Goal: Communication & Community: Ask a question

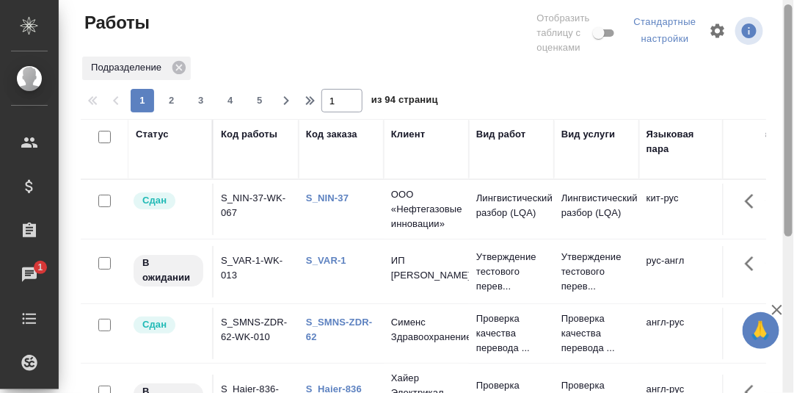
drag, startPoint x: 790, startPoint y: 204, endPoint x: 732, endPoint y: 68, distance: 147.7
click at [772, 48] on div "Работы Отобразить таблицу с оценками Стандартные настройки Подразделение 1 2 3 …" at bounding box center [427, 196] width 736 height 393
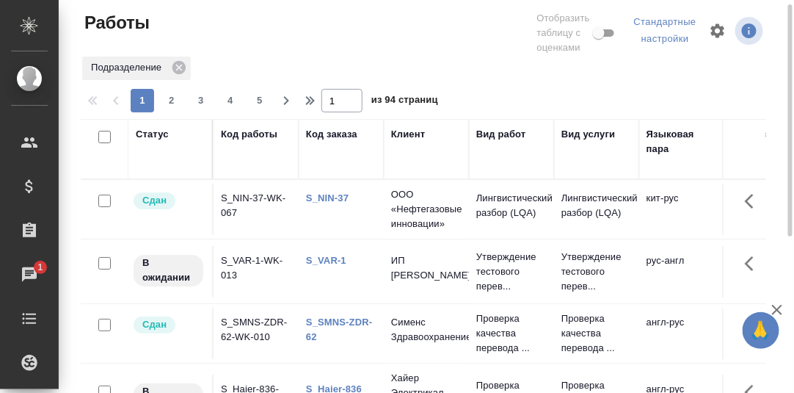
click at [329, 198] on link "S_NIN-37" at bounding box center [327, 197] width 43 height 11
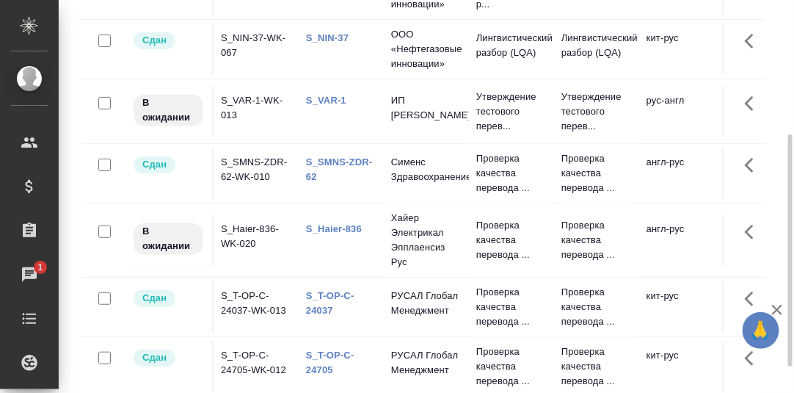
scroll to position [270, 0]
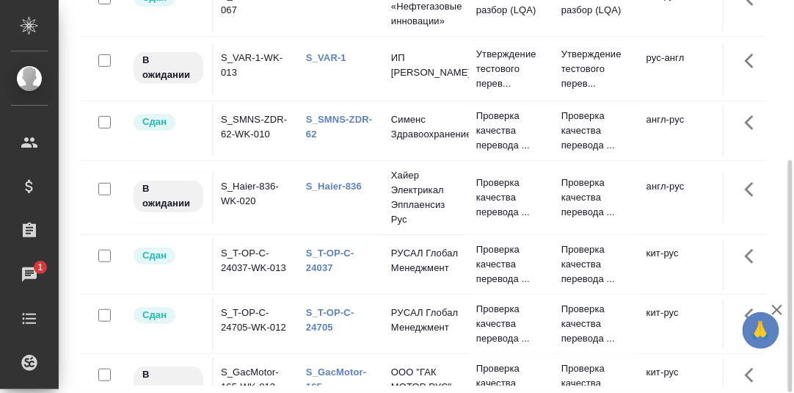
click at [329, 186] on link "S_Haier-836" at bounding box center [334, 186] width 56 height 11
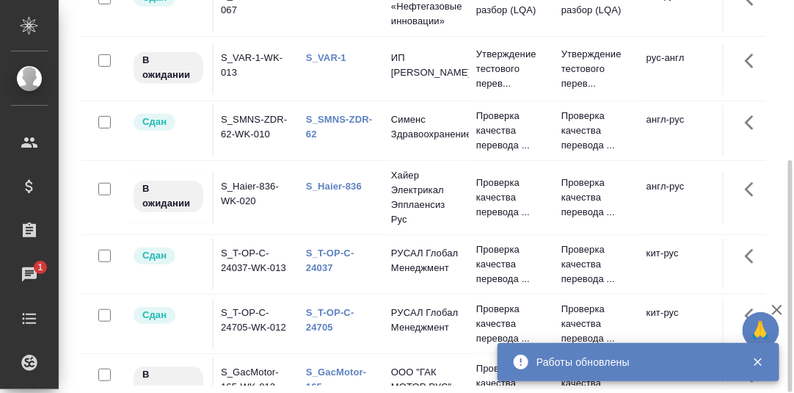
click at [331, 54] on link "S_VAR-1" at bounding box center [326, 57] width 40 height 11
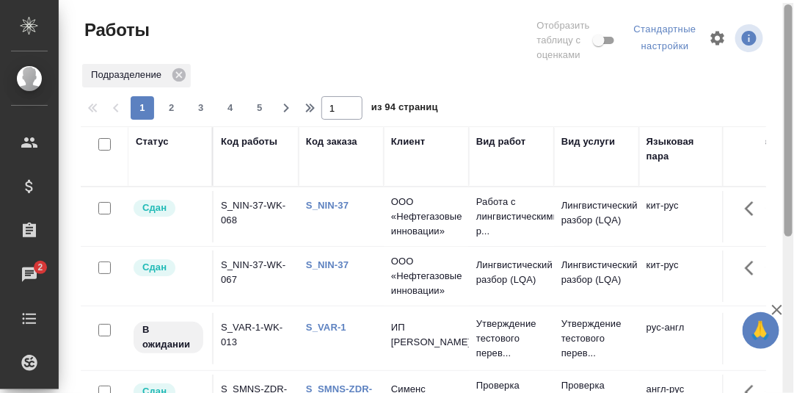
scroll to position [0, 0]
drag, startPoint x: 790, startPoint y: 192, endPoint x: 584, endPoint y: 65, distance: 241.3
click at [789, 29] on div at bounding box center [789, 116] width 8 height 232
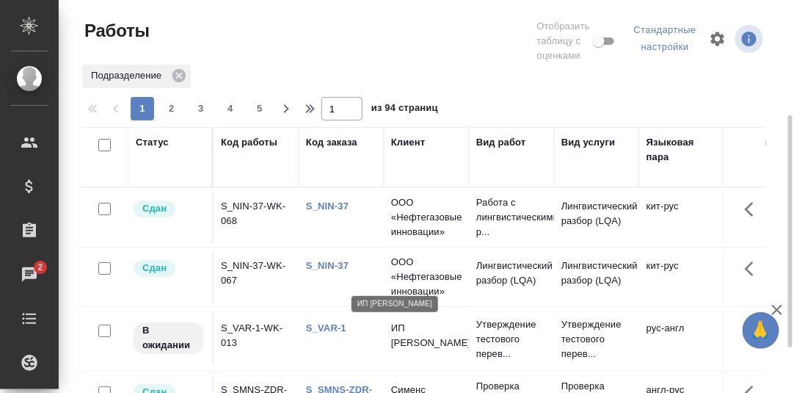
scroll to position [146, 0]
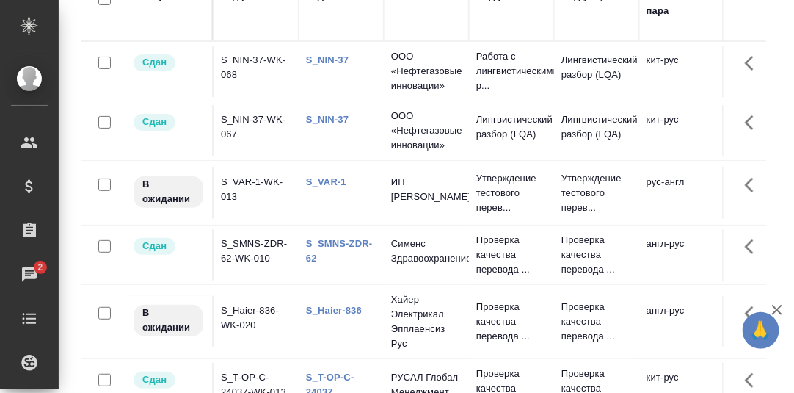
click at [333, 118] on link "S_NIN-37" at bounding box center [327, 119] width 43 height 11
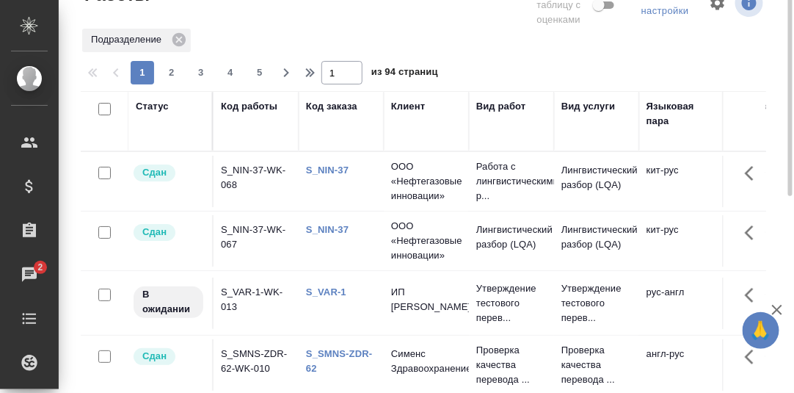
scroll to position [0, 0]
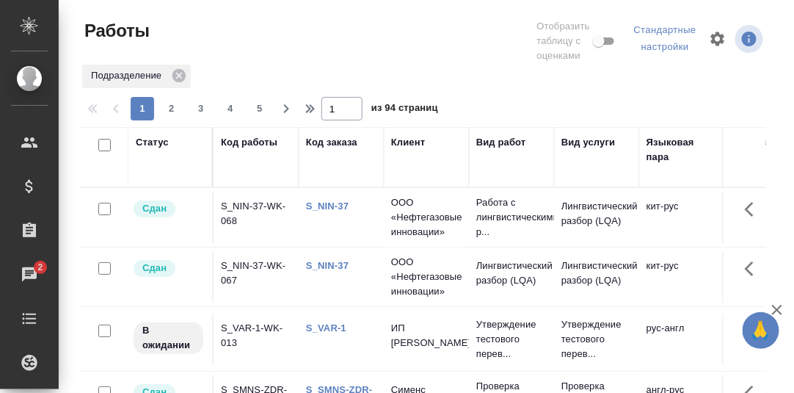
click at [150, 143] on div "Статус" at bounding box center [152, 142] width 33 height 15
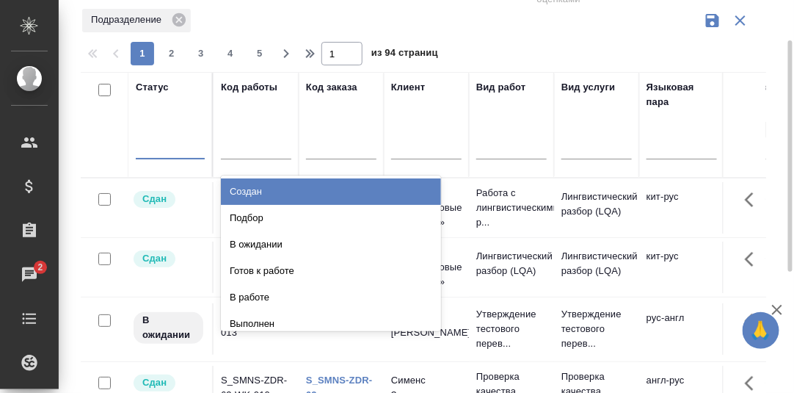
scroll to position [62, 0]
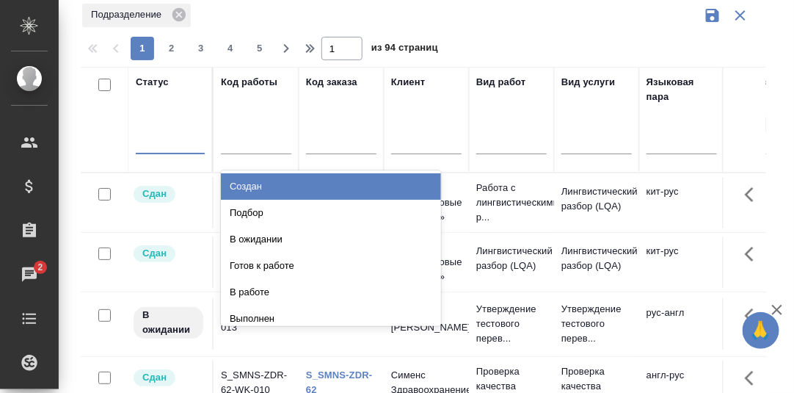
click at [252, 189] on div "Создан" at bounding box center [331, 186] width 220 height 26
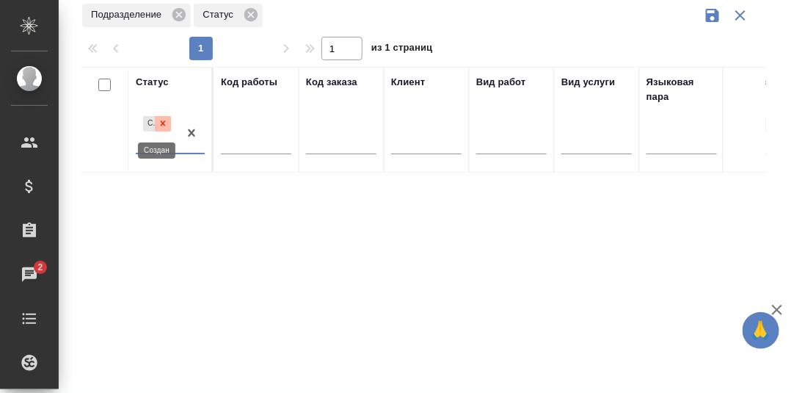
click at [164, 122] on icon at bounding box center [163, 123] width 5 height 5
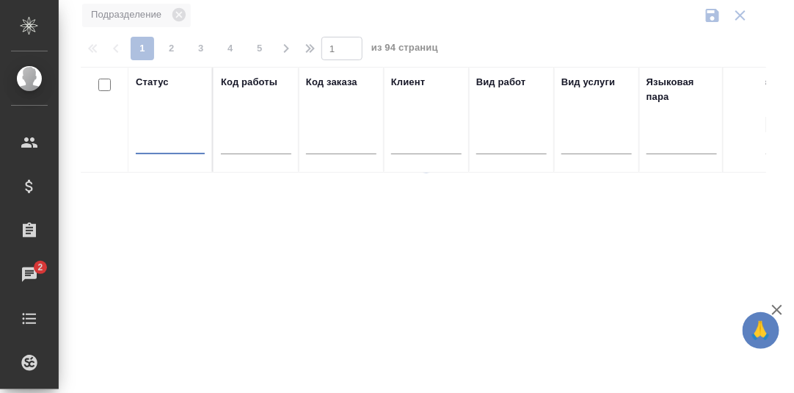
click at [162, 145] on div at bounding box center [170, 138] width 69 height 21
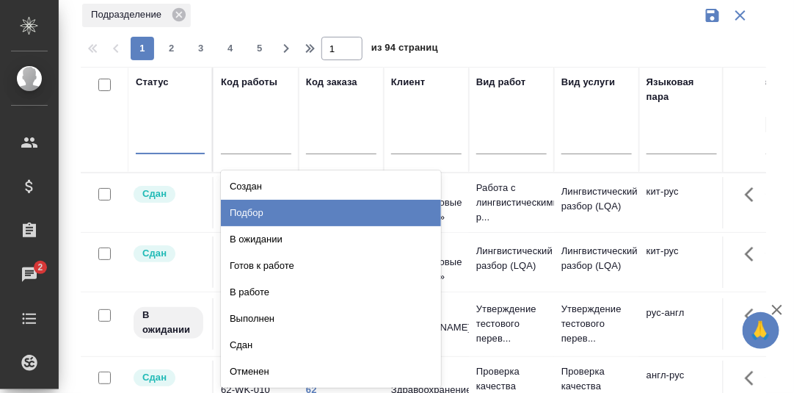
click at [254, 215] on div "Подбор" at bounding box center [331, 213] width 220 height 26
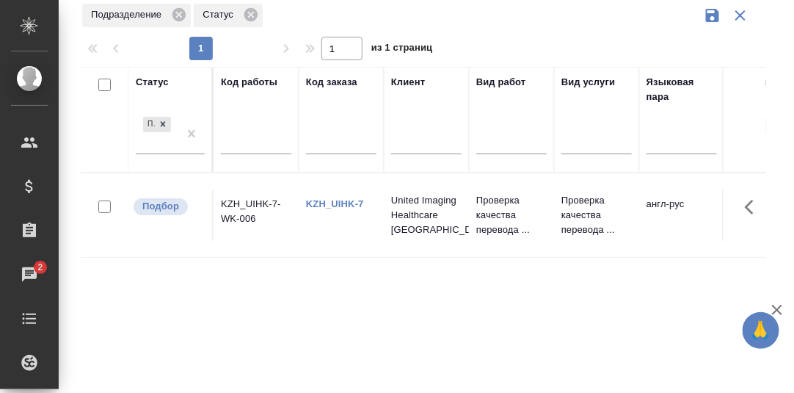
click at [339, 203] on link "KZH_UIHK-7" at bounding box center [335, 203] width 58 height 11
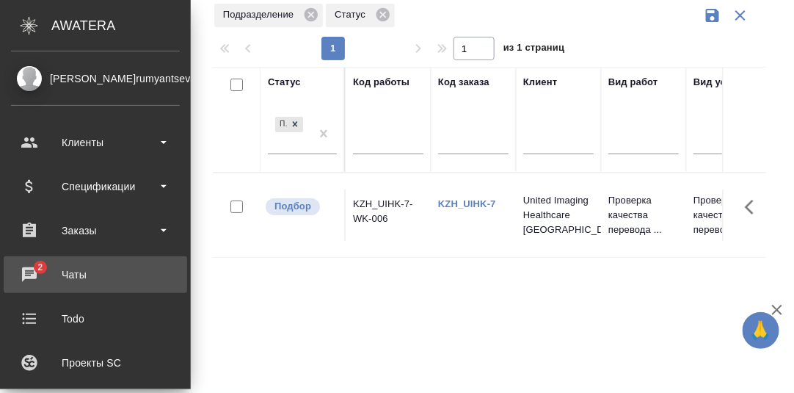
drag, startPoint x: 32, startPoint y: 270, endPoint x: 42, endPoint y: 271, distance: 9.6
click at [32, 270] on div "Чаты" at bounding box center [95, 275] width 169 height 22
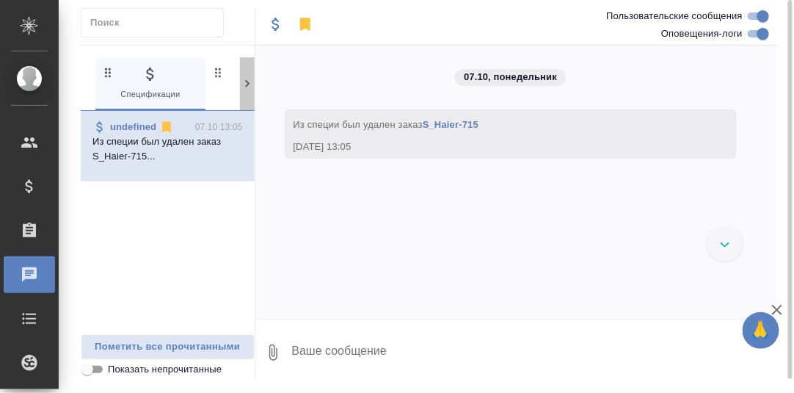
click at [245, 87] on icon at bounding box center [247, 83] width 15 height 15
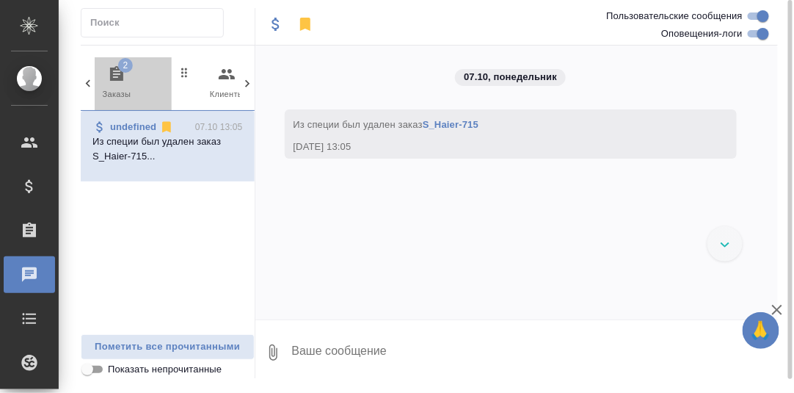
click at [117, 76] on icon "button" at bounding box center [116, 73] width 13 height 15
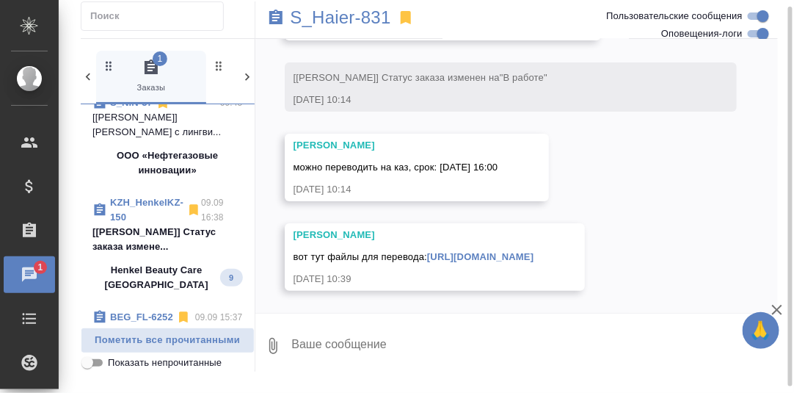
scroll to position [147, 0]
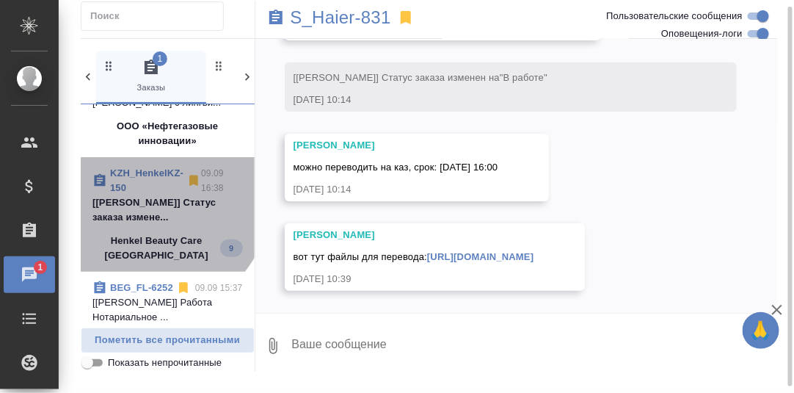
click at [160, 203] on p "[Бабкина Анастасия] Статус заказа измене..." at bounding box center [168, 209] width 151 height 29
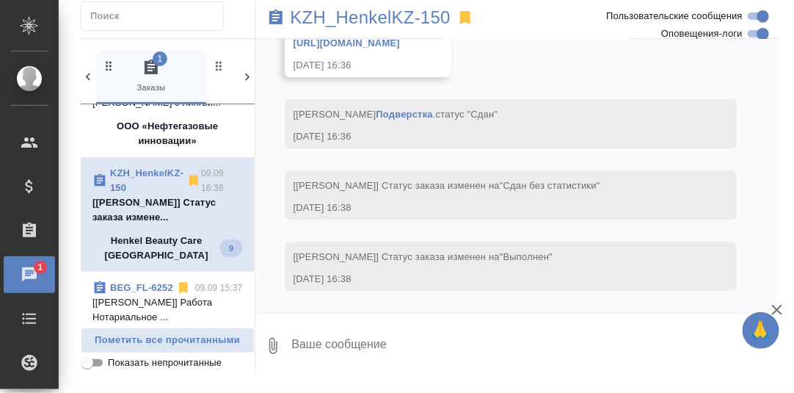
scroll to position [14716, 0]
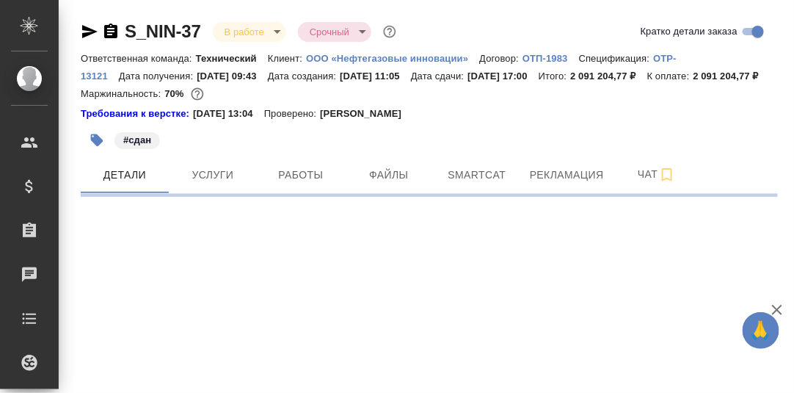
select select "RU"
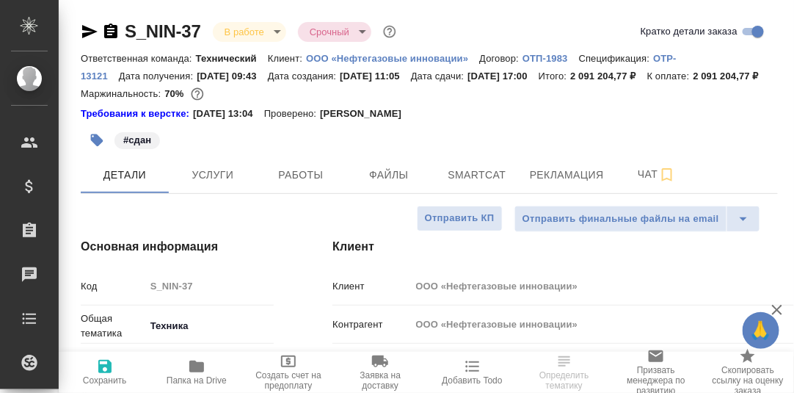
type textarea "x"
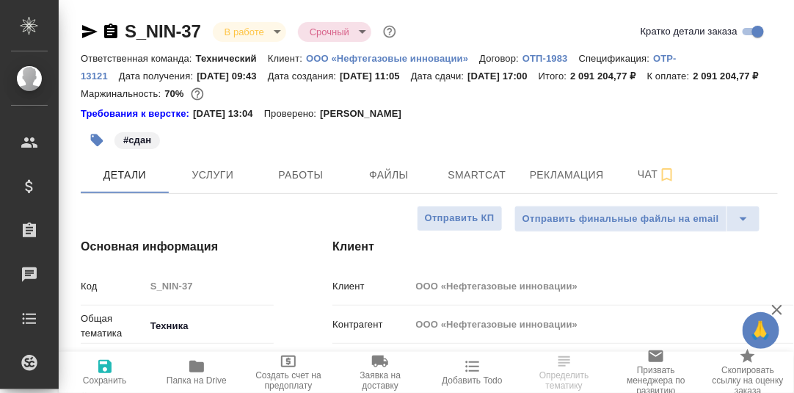
type textarea "x"
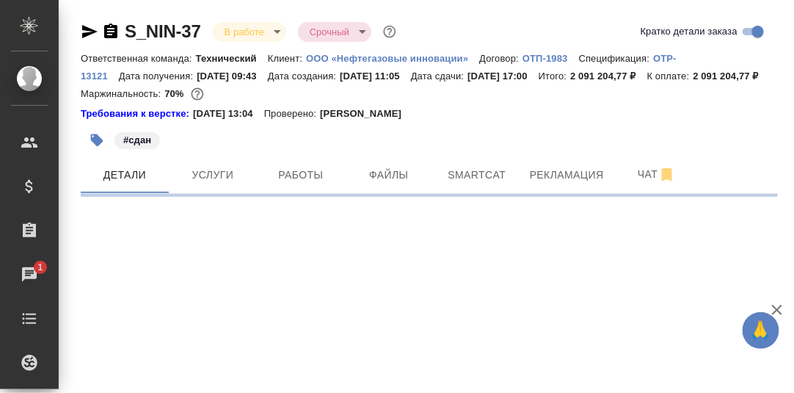
select select "RU"
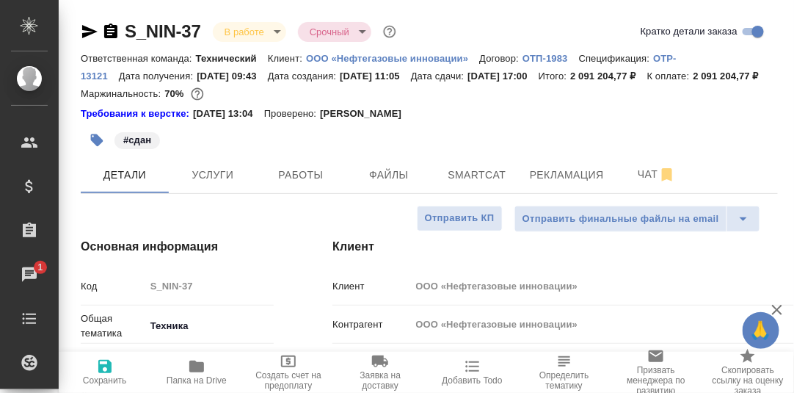
type textarea "x"
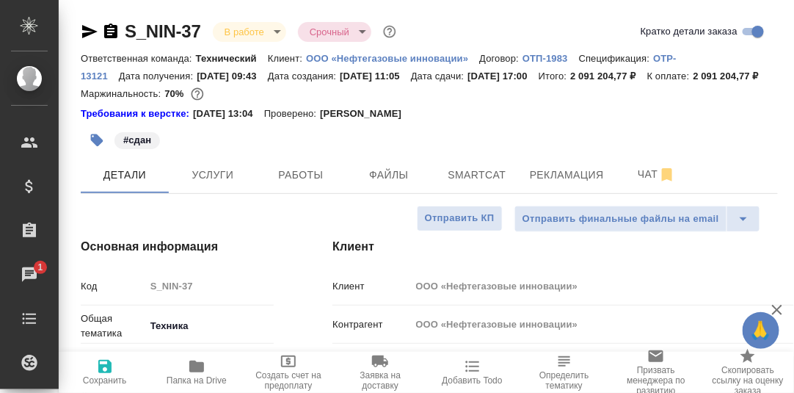
type textarea "x"
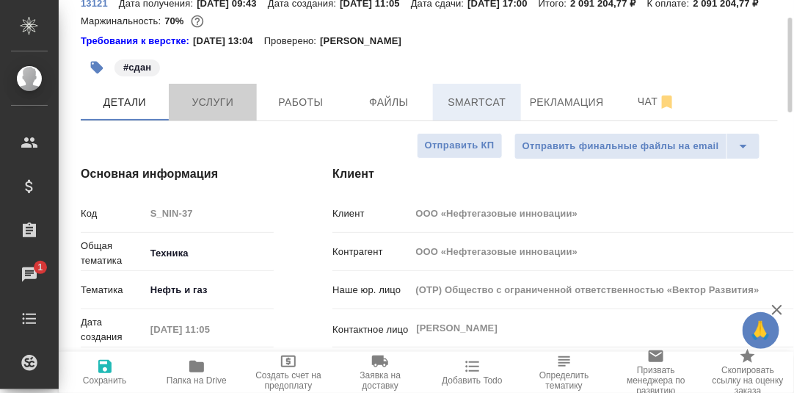
drag, startPoint x: 229, startPoint y: 120, endPoint x: 436, endPoint y: 120, distance: 207.1
click at [229, 112] on span "Услуги" at bounding box center [213, 102] width 70 height 18
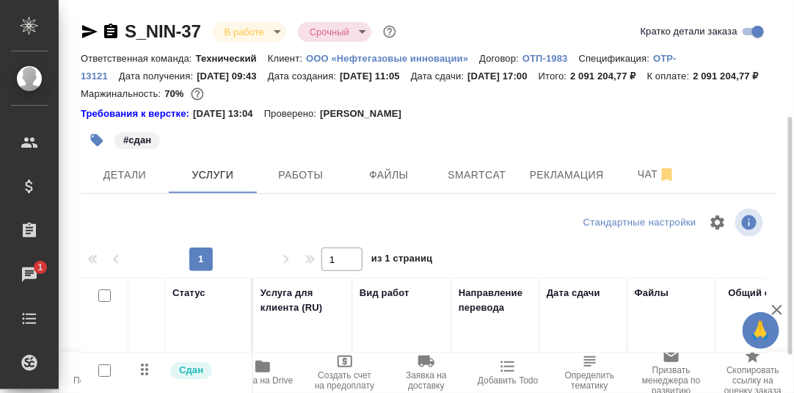
scroll to position [73, 0]
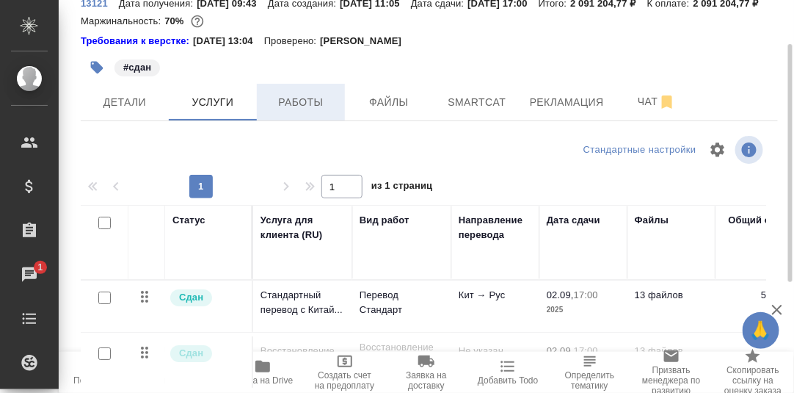
click at [311, 112] on span "Работы" at bounding box center [301, 102] width 70 height 18
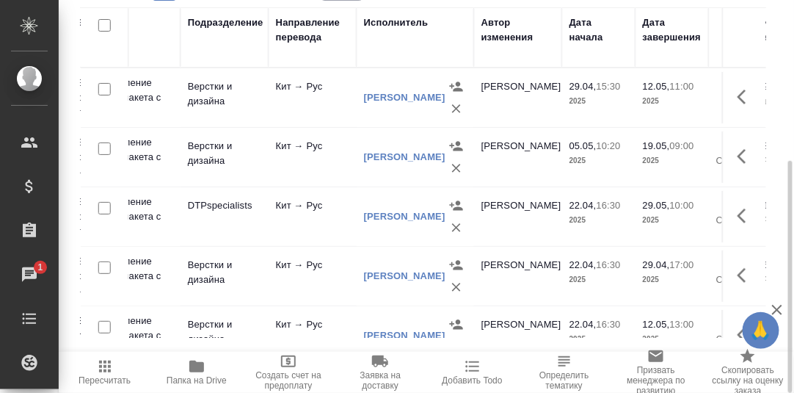
scroll to position [123, 0]
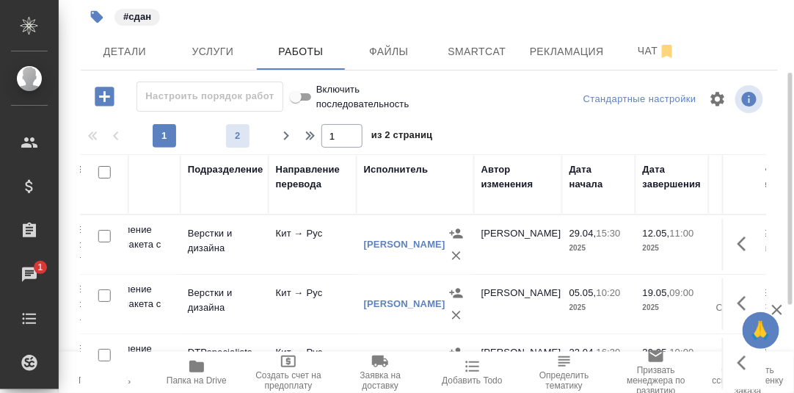
click at [238, 143] on span "2" at bounding box center [237, 135] width 23 height 15
type input "2"
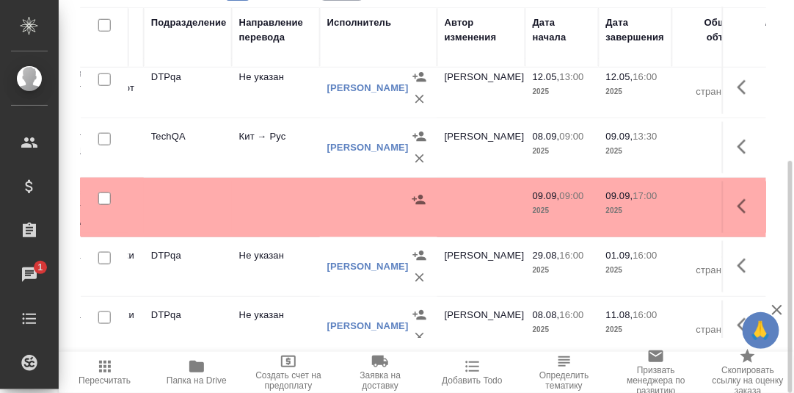
scroll to position [366, 382]
click at [738, 215] on icon "button" at bounding box center [747, 207] width 18 height 18
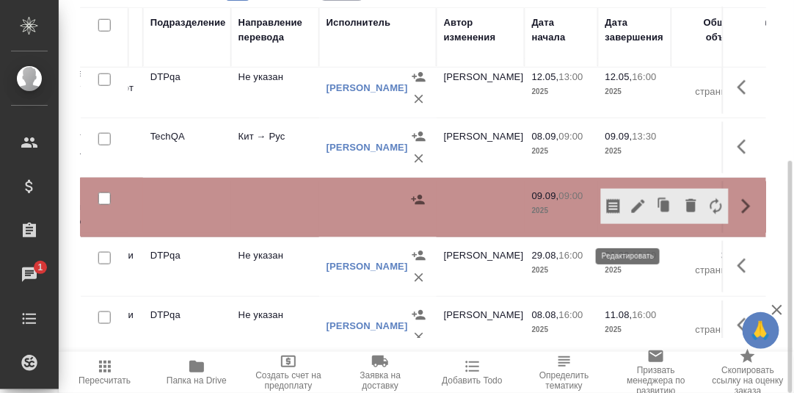
click at [632, 213] on icon "button" at bounding box center [638, 206] width 13 height 13
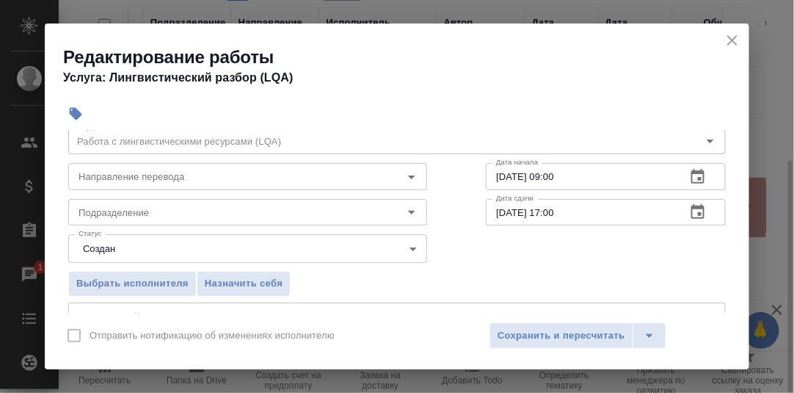
scroll to position [73, 0]
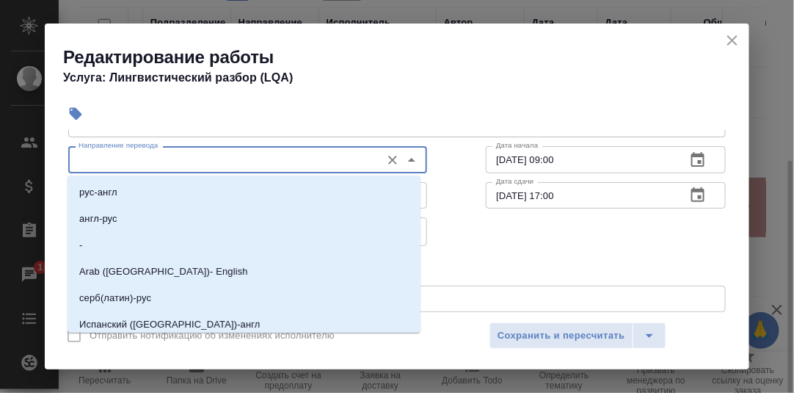
click at [177, 163] on input "Направление перевода" at bounding box center [223, 160] width 301 height 18
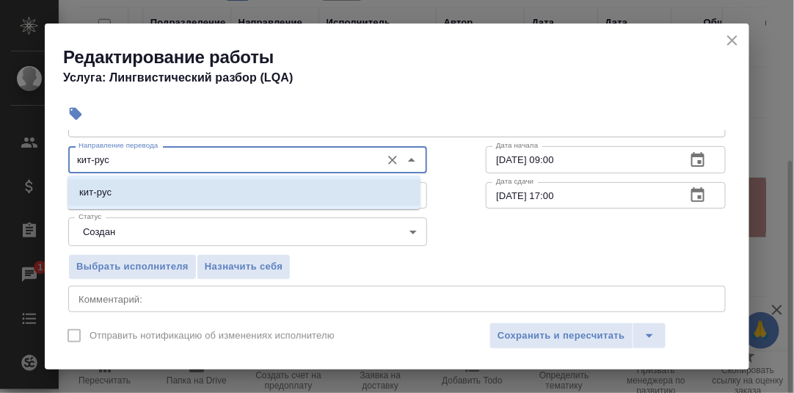
click at [109, 197] on p "кит-рус" at bounding box center [95, 192] width 32 height 15
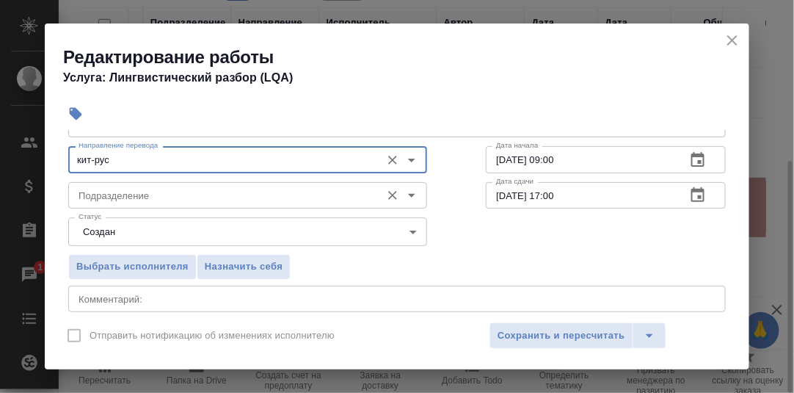
type input "кит-рус"
click at [121, 200] on input "Подразделение" at bounding box center [223, 196] width 301 height 18
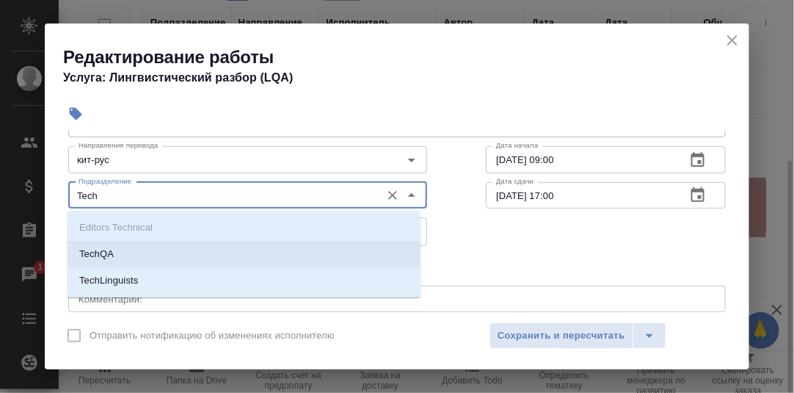
click at [115, 255] on li "TechQA" at bounding box center [244, 254] width 353 height 26
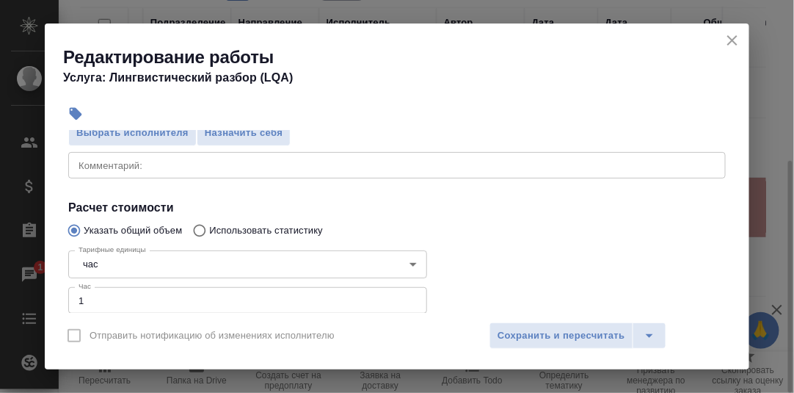
scroll to position [294, 0]
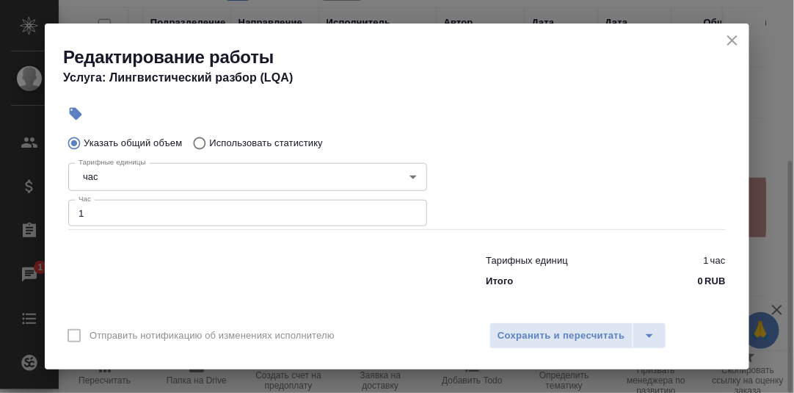
type input "TechQA"
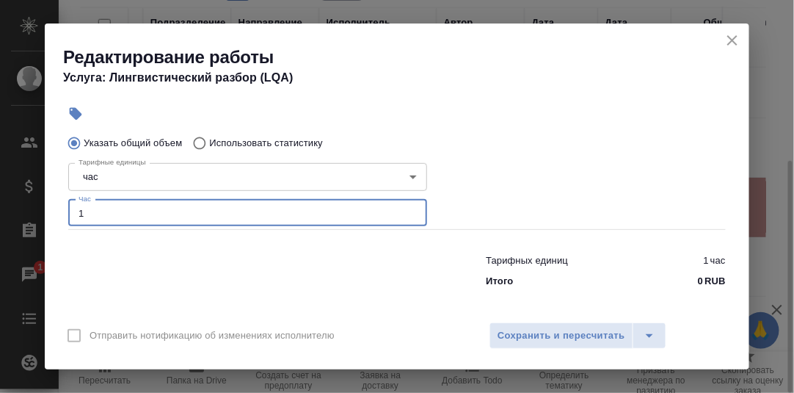
drag, startPoint x: 93, startPoint y: 216, endPoint x: 59, endPoint y: 218, distance: 34.6
click at [59, 218] on div "Параметры Файлы Вид работ Работа с лингвистическими ресурсами (LQA) Вид работ Н…" at bounding box center [397, 221] width 705 height 183
type input "2"
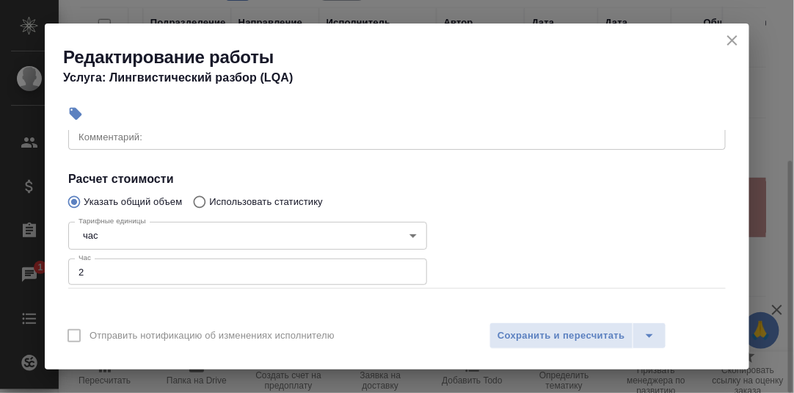
scroll to position [220, 0]
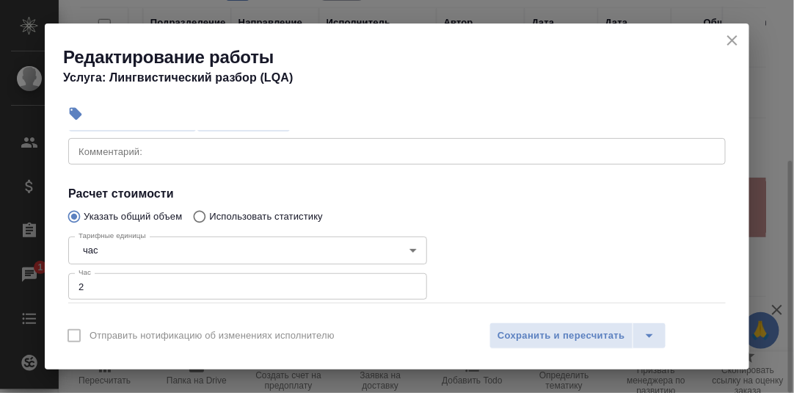
click at [116, 151] on textarea at bounding box center [397, 150] width 637 height 11
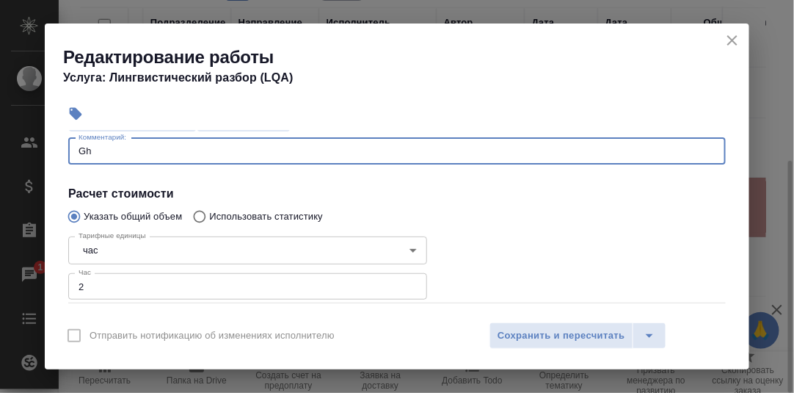
type textarea "G"
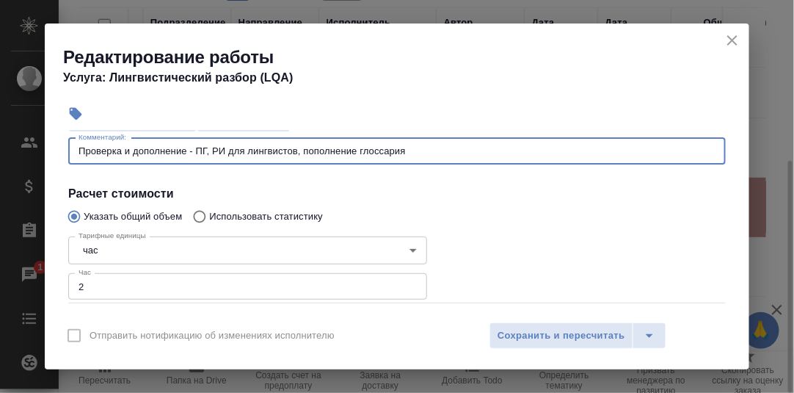
click at [250, 151] on textarea "Проверка и дополнение - ПГ, РИ для лингвистов, пополнение глоссария" at bounding box center [397, 150] width 637 height 11
type textarea "Проверка и дополнение - ПГ, РИ для ПМ и лингвистов, пополнение глоссария"
click at [539, 334] on span "Сохранить и пересчитать" at bounding box center [562, 335] width 128 height 17
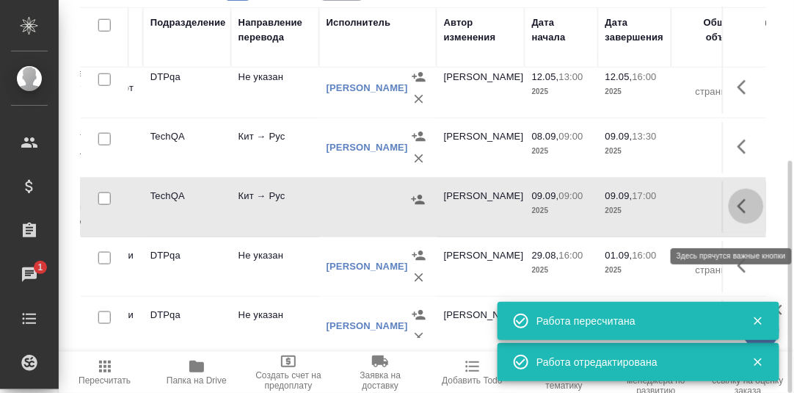
click at [738, 215] on icon "button" at bounding box center [747, 207] width 18 height 18
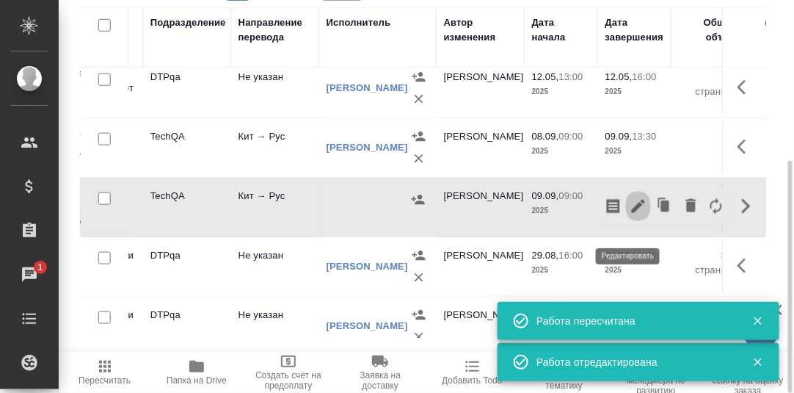
click at [631, 215] on icon "button" at bounding box center [639, 207] width 18 height 18
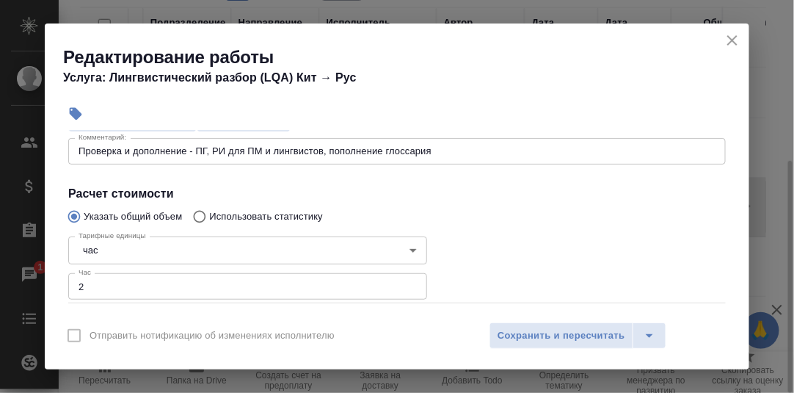
scroll to position [147, 0]
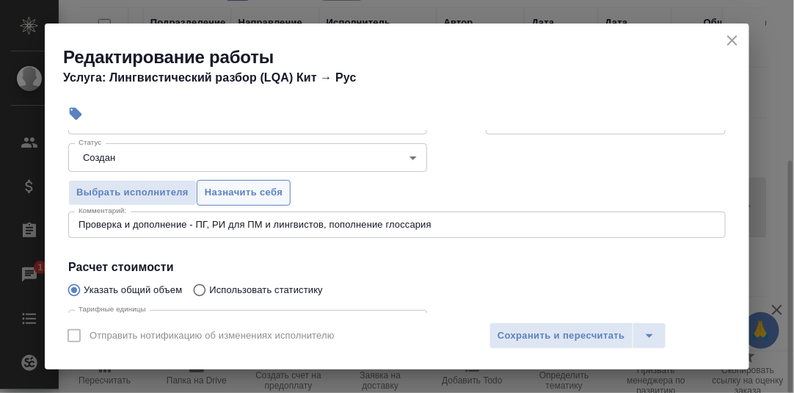
click at [250, 187] on span "Назначить себя" at bounding box center [244, 192] width 78 height 17
click at [571, 330] on span "Сохранить и пересчитать" at bounding box center [562, 335] width 128 height 17
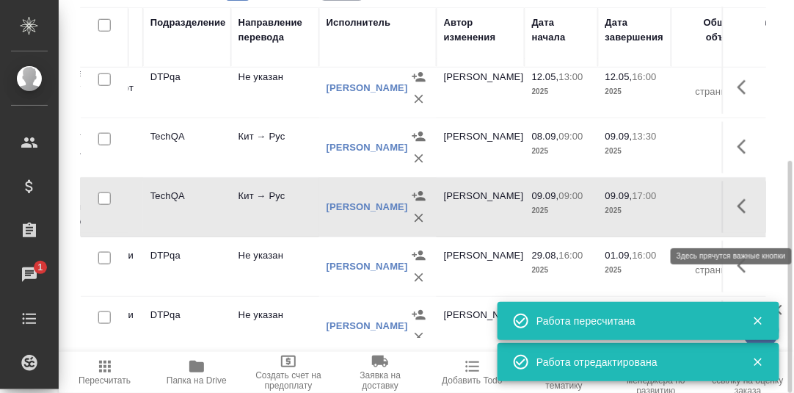
click at [738, 215] on icon "button" at bounding box center [747, 207] width 18 height 18
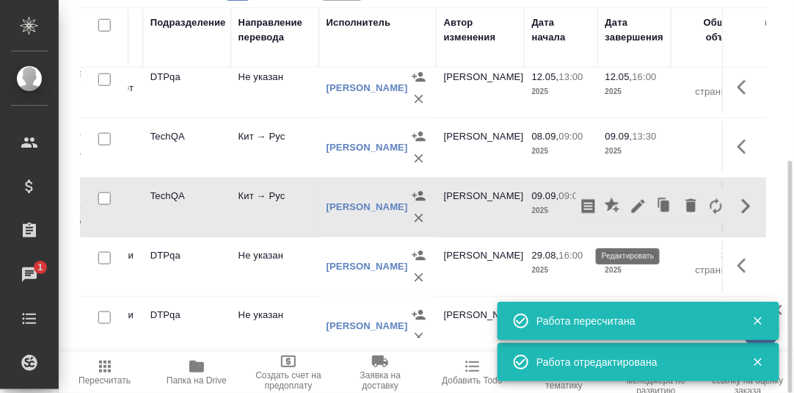
click at [630, 215] on icon "button" at bounding box center [639, 207] width 18 height 18
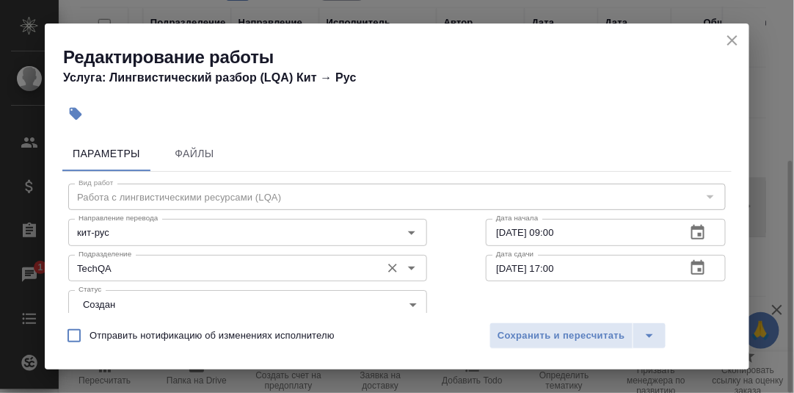
scroll to position [73, 0]
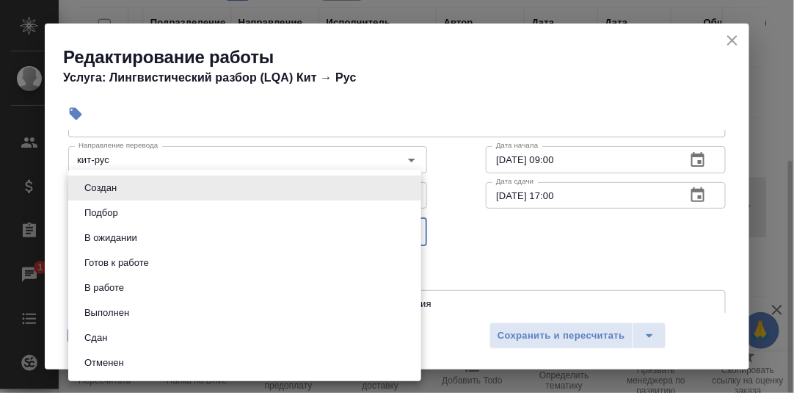
click at [407, 231] on body "🙏 .cls-1 fill:#fff; AWATERA Румянцева Дарья d.rumyantseva Клиенты Спецификации …" at bounding box center [397, 196] width 794 height 393
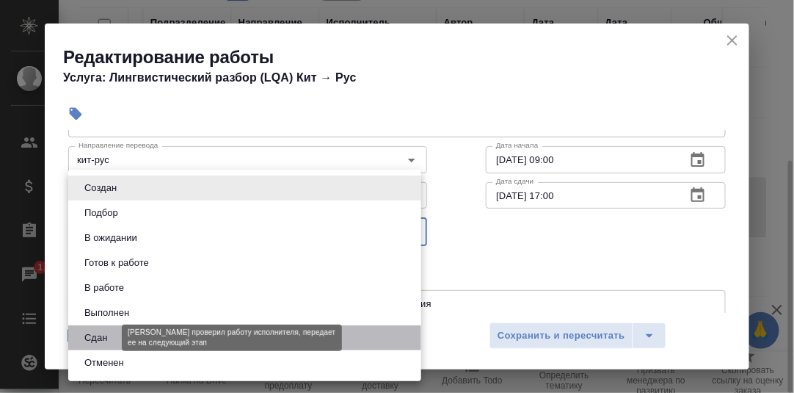
drag, startPoint x: 109, startPoint y: 337, endPoint x: 252, endPoint y: 305, distance: 146.1
click at [109, 337] on button "Сдан" at bounding box center [96, 338] width 32 height 16
type input "closed"
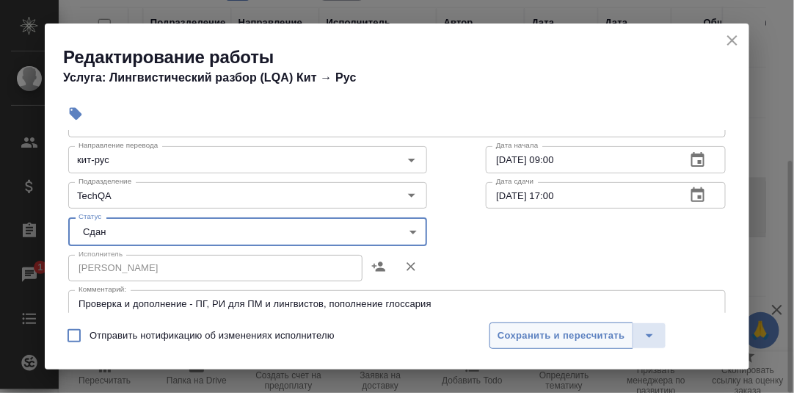
click at [547, 331] on span "Сохранить и пересчитать" at bounding box center [562, 335] width 128 height 17
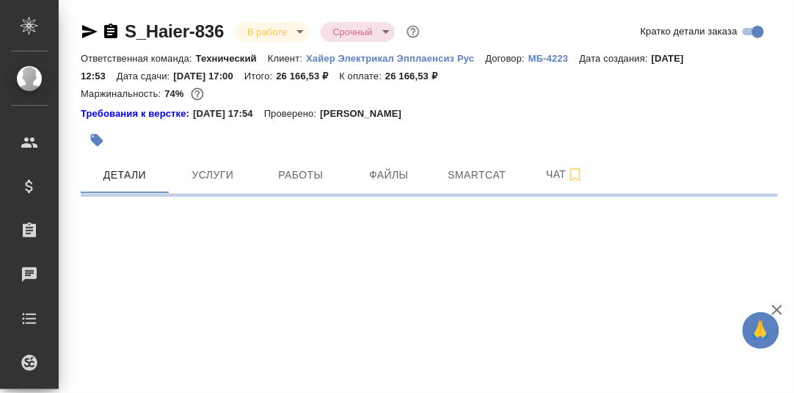
select select "RU"
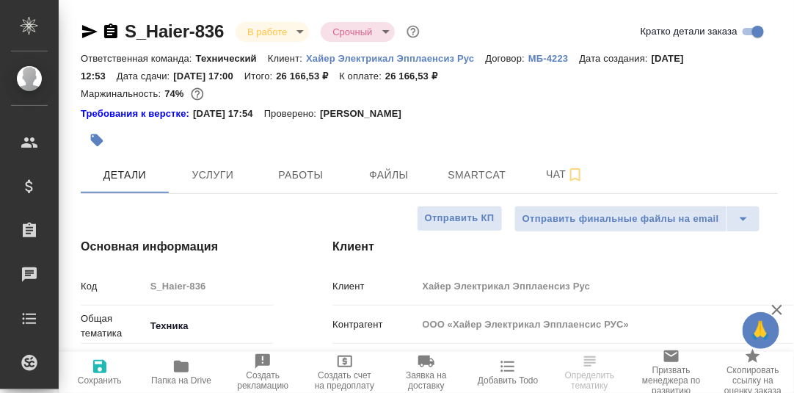
type textarea "x"
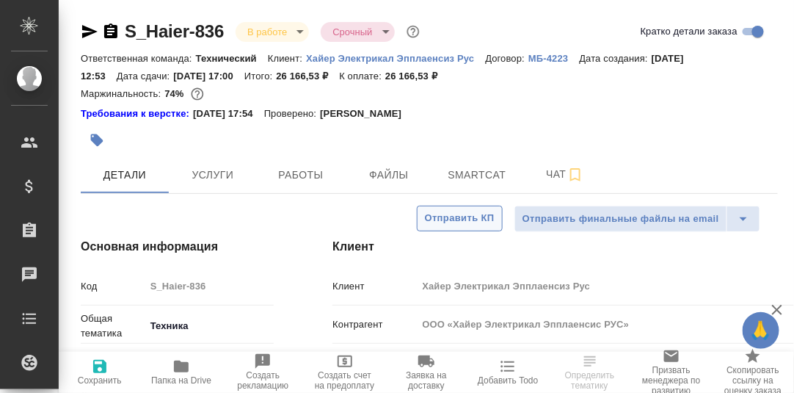
type textarea "x"
click at [300, 175] on span "Работы" at bounding box center [301, 175] width 70 height 18
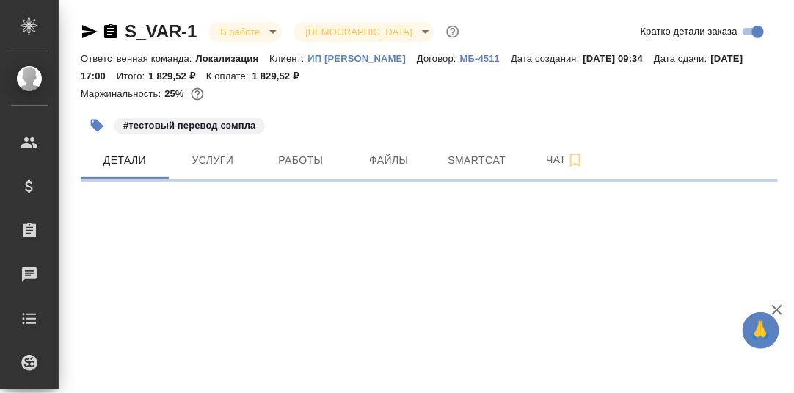
select select "RU"
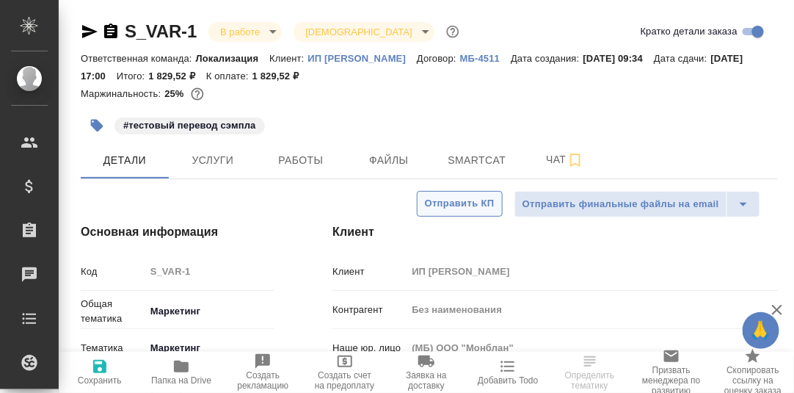
type textarea "x"
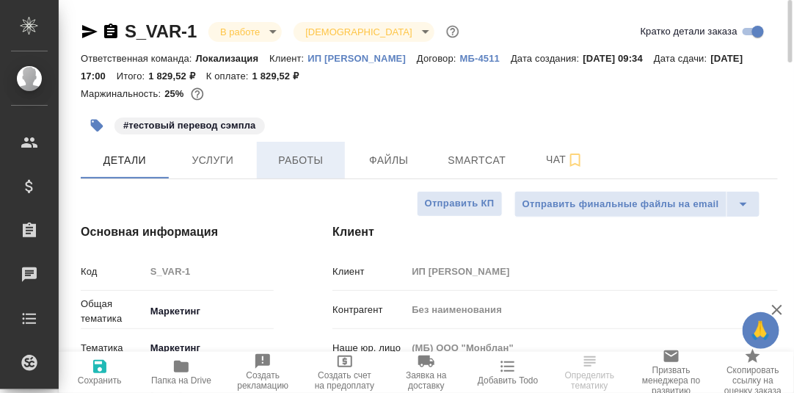
click at [308, 160] on span "Работы" at bounding box center [301, 160] width 70 height 18
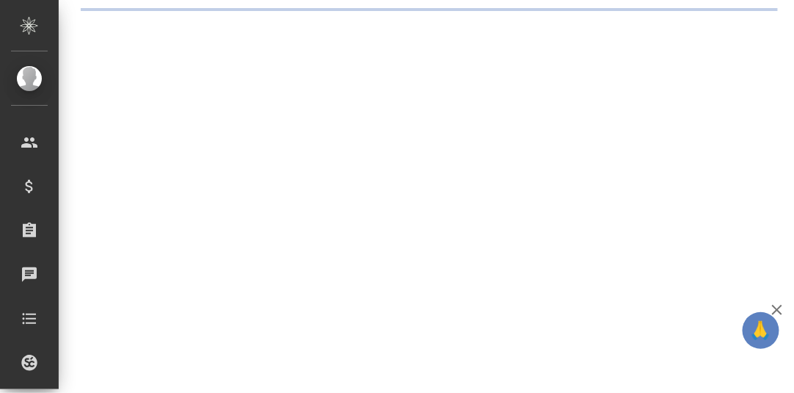
select select "RU"
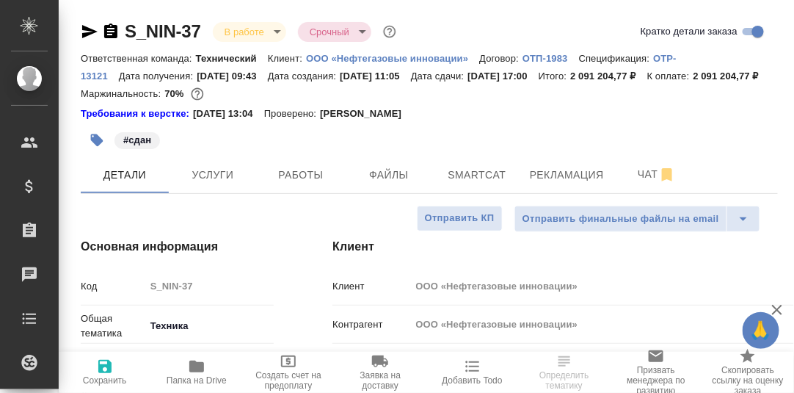
type textarea "x"
type input "Технический"
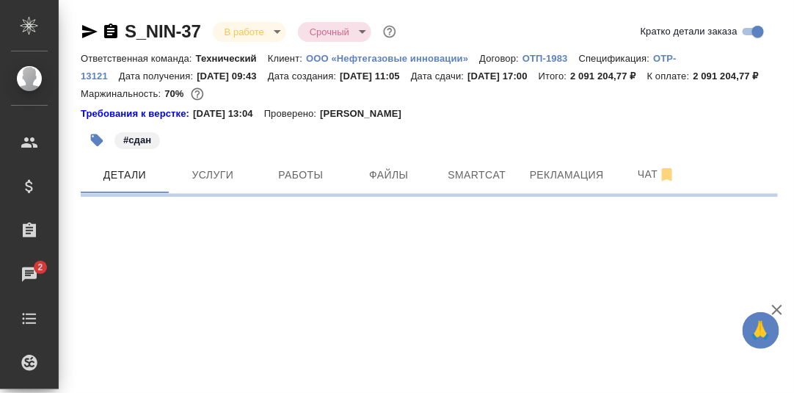
select select "RU"
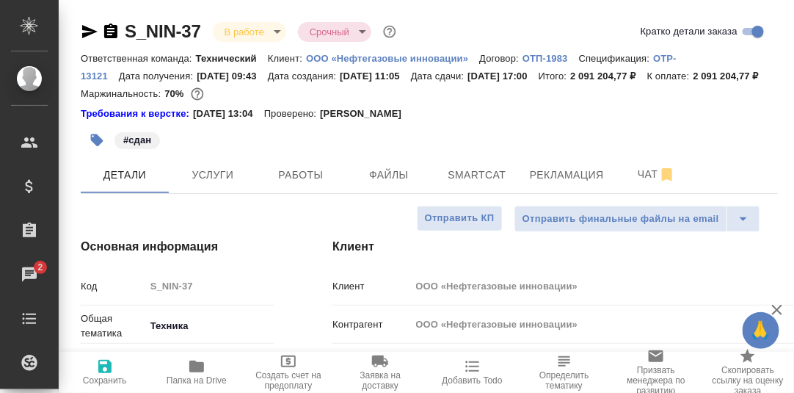
type textarea "x"
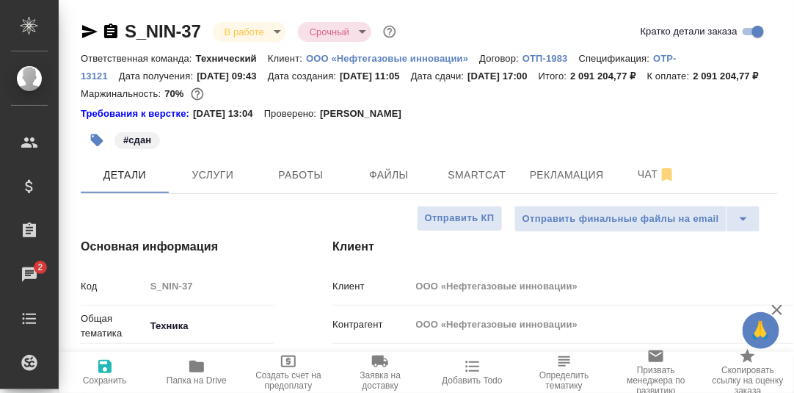
type textarea "x"
click at [465, 184] on span "Smartcat" at bounding box center [477, 175] width 70 height 18
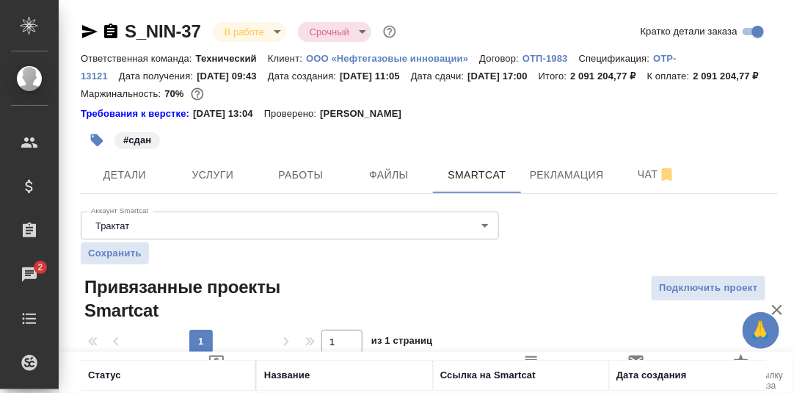
scroll to position [167, 0]
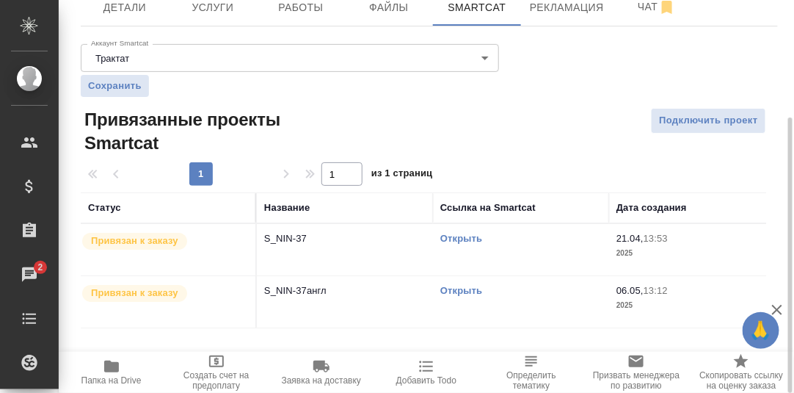
click at [455, 244] on link "Открыть" at bounding box center [462, 238] width 42 height 11
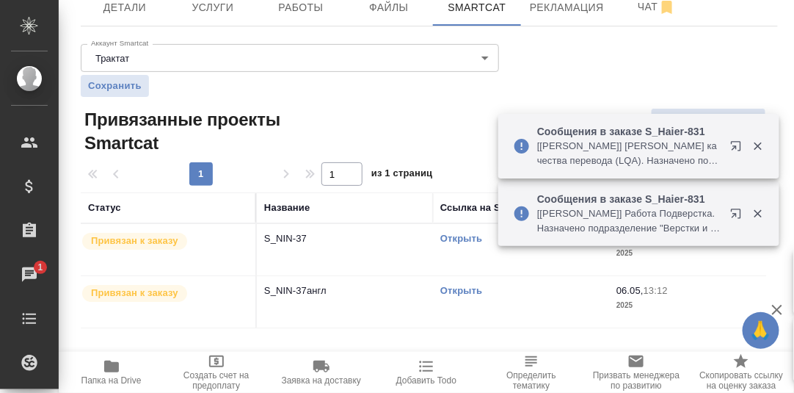
click at [736, 142] on icon "button" at bounding box center [740, 149] width 18 height 18
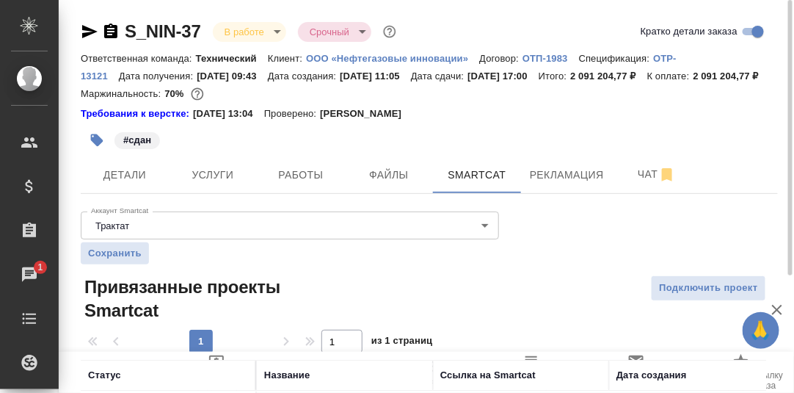
scroll to position [146, 0]
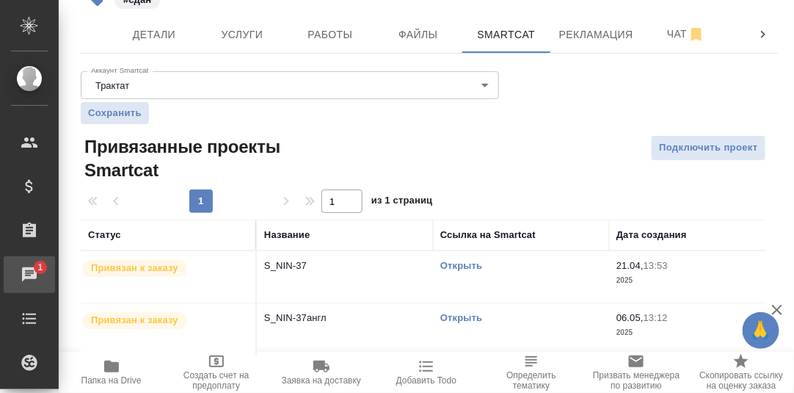
click at [29, 272] on div "Чаты" at bounding box center [11, 275] width 37 height 22
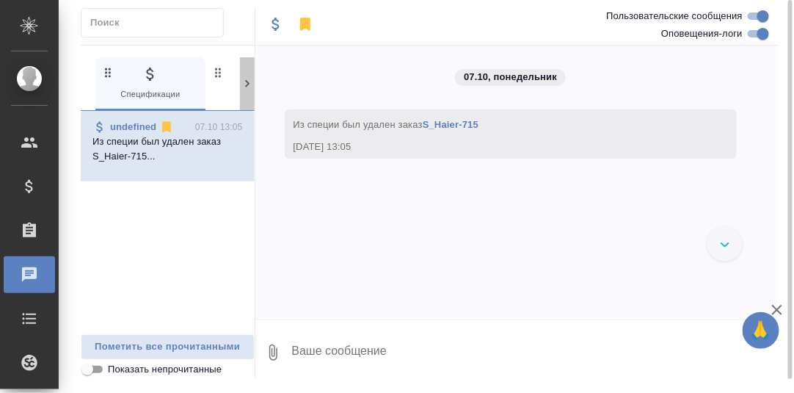
click at [246, 84] on icon at bounding box center [247, 83] width 4 height 7
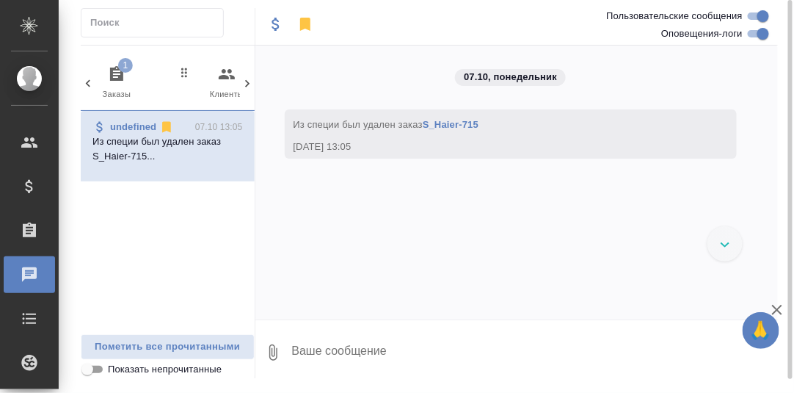
drag, startPoint x: 108, startPoint y: 71, endPoint x: 134, endPoint y: 84, distance: 29.6
click at [109, 72] on icon "button" at bounding box center [117, 74] width 18 height 18
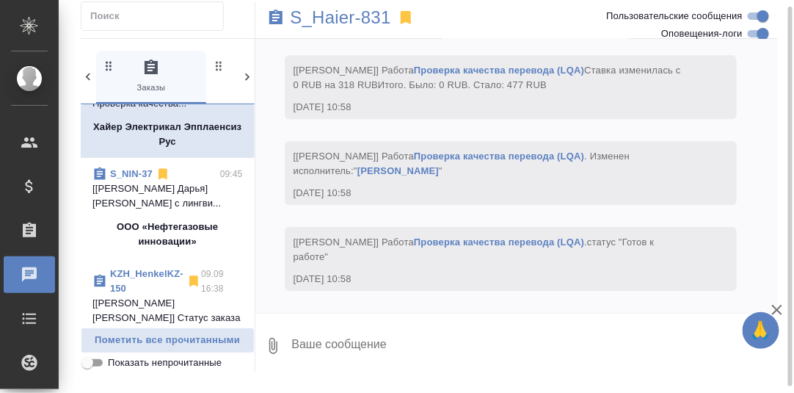
scroll to position [73, 0]
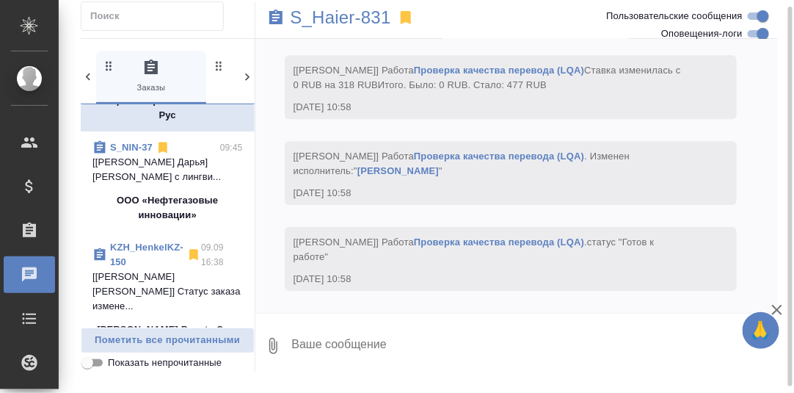
drag, startPoint x: 137, startPoint y: 146, endPoint x: 168, endPoint y: 148, distance: 30.9
click at [137, 147] on link "S_NIN-37" at bounding box center [131, 147] width 43 height 11
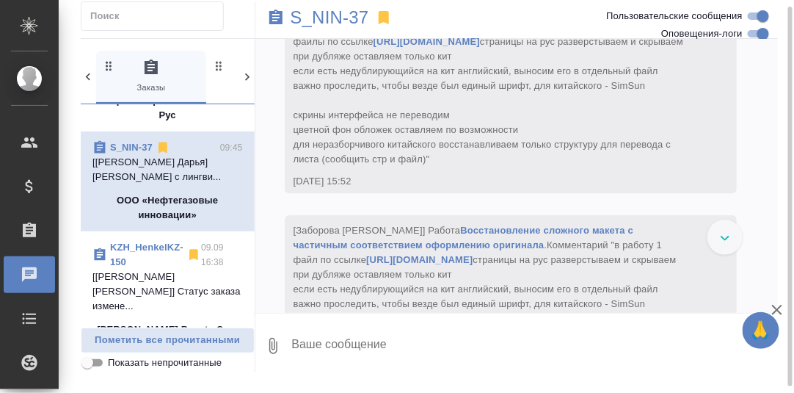
scroll to position [94142, 0]
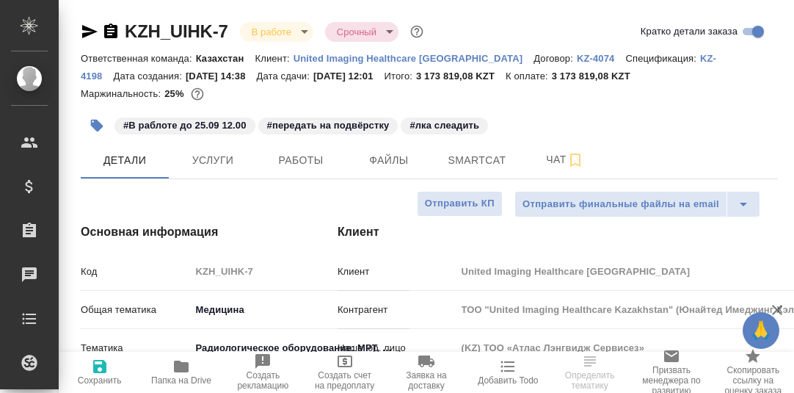
select select "RU"
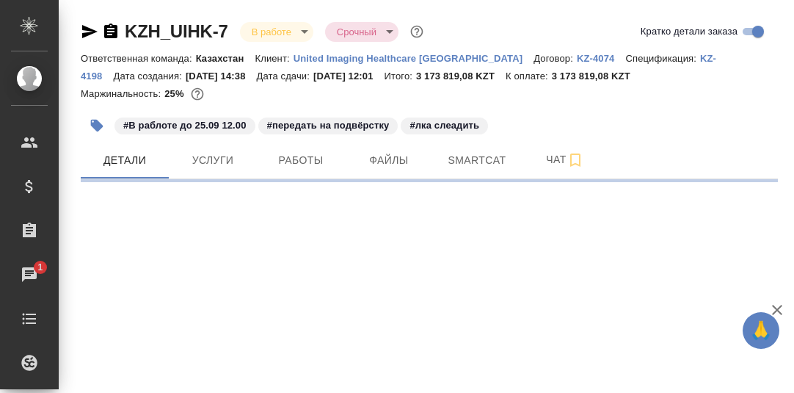
select select "RU"
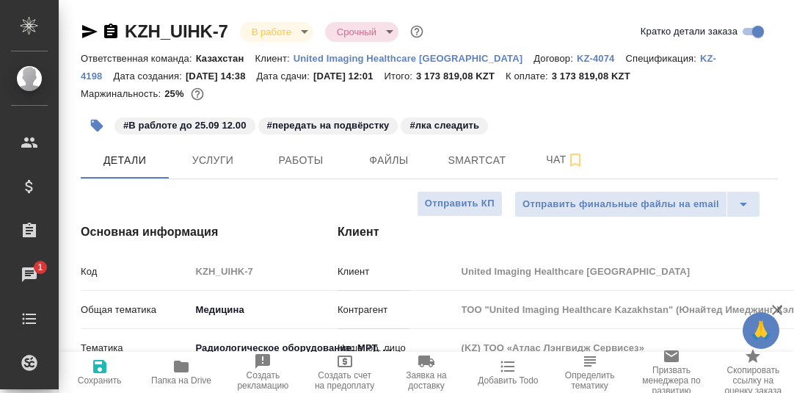
type textarea "x"
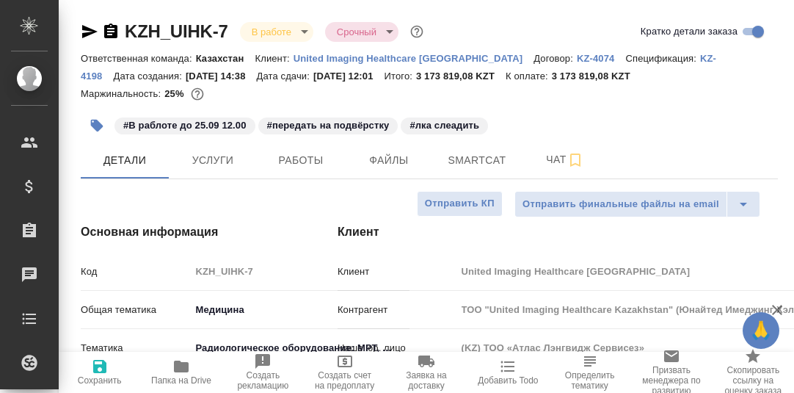
type textarea "x"
click at [474, 157] on span "Smartcat" at bounding box center [477, 160] width 70 height 18
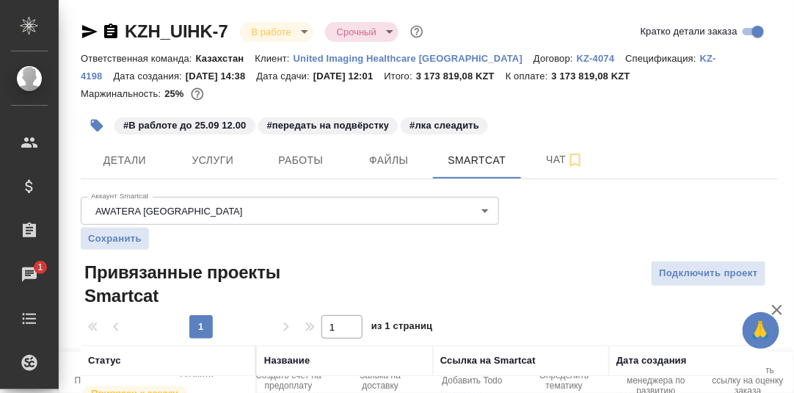
scroll to position [84, 0]
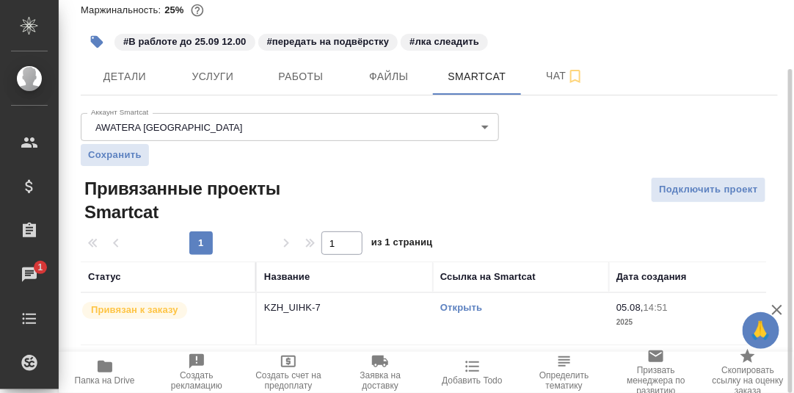
click at [468, 308] on link "Открыть" at bounding box center [462, 307] width 42 height 11
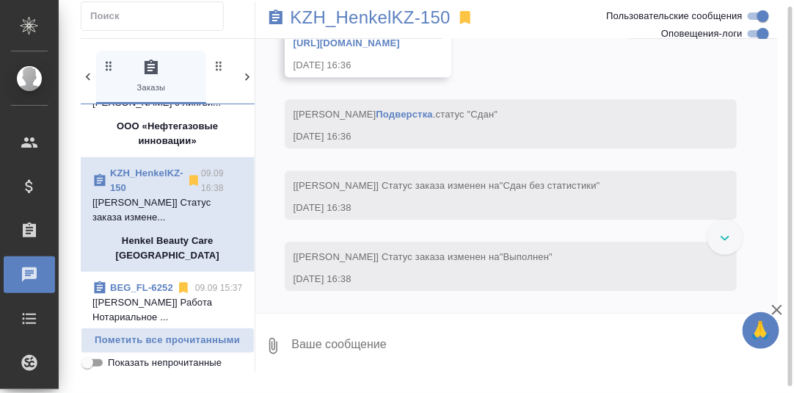
scroll to position [14422, 0]
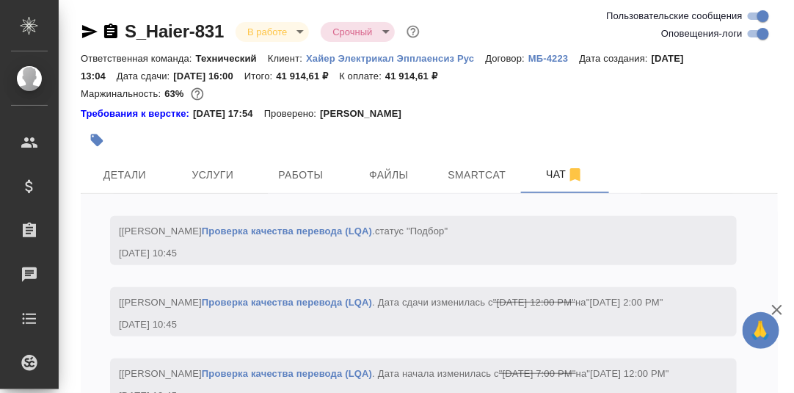
scroll to position [21183, 0]
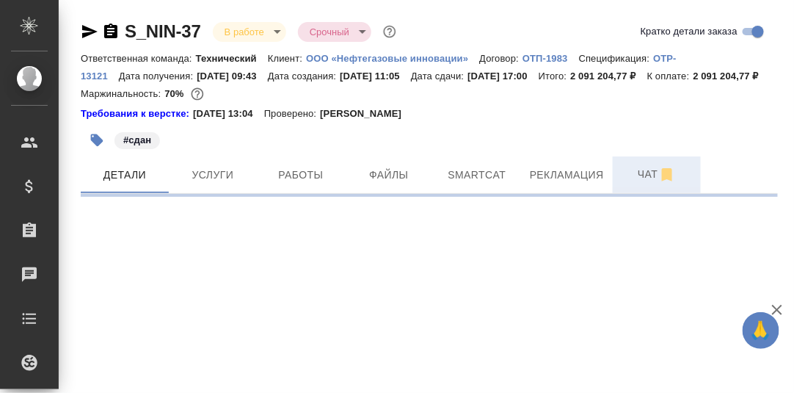
select select "RU"
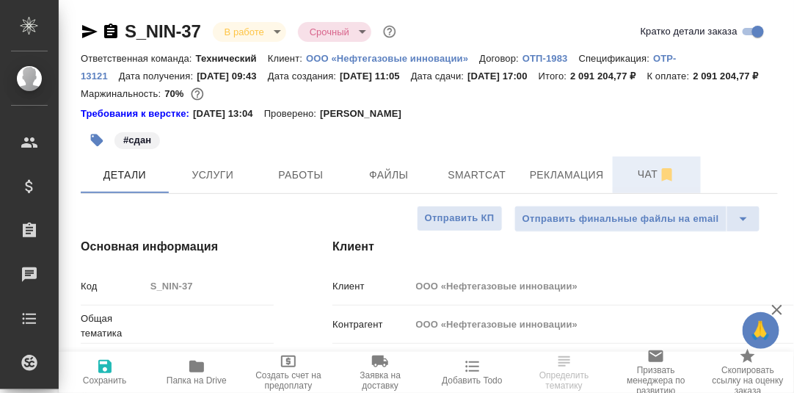
click at [648, 184] on span "Чат" at bounding box center [657, 174] width 70 height 18
type textarea "x"
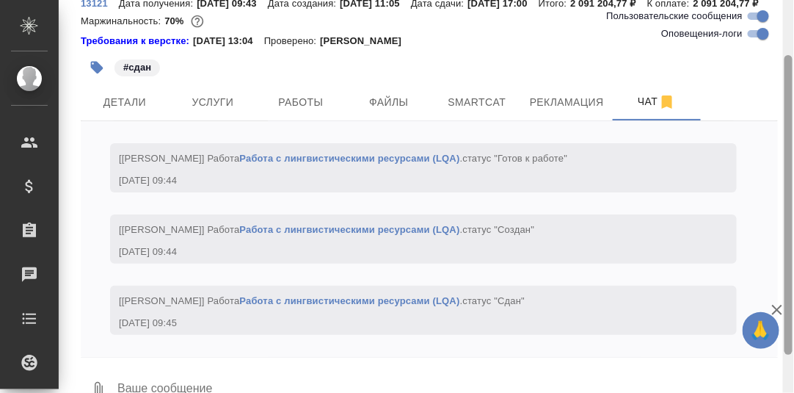
scroll to position [121, 0]
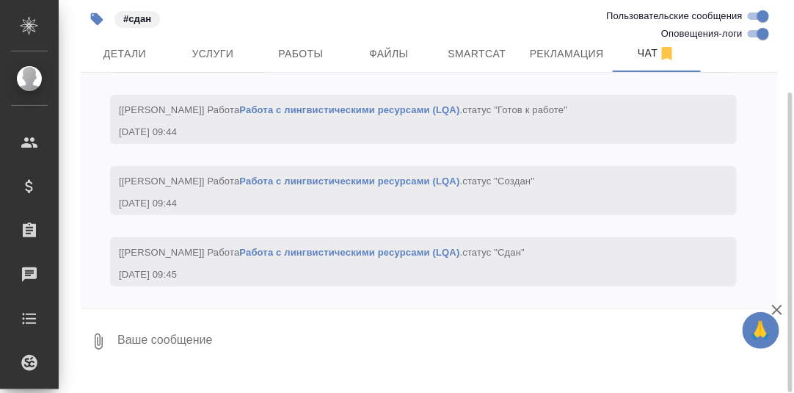
click at [170, 360] on textarea at bounding box center [447, 341] width 662 height 50
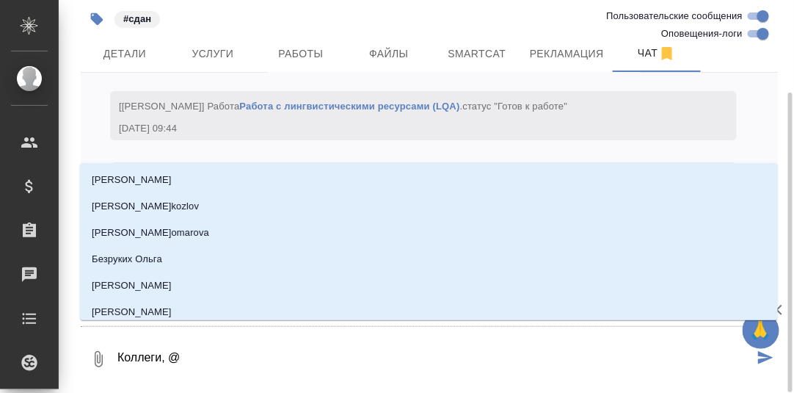
type textarea "Коллеги, @С"
type input "С"
type textarea "Коллеги, @Се"
type input "Се"
type textarea "Коллеги, @Сер"
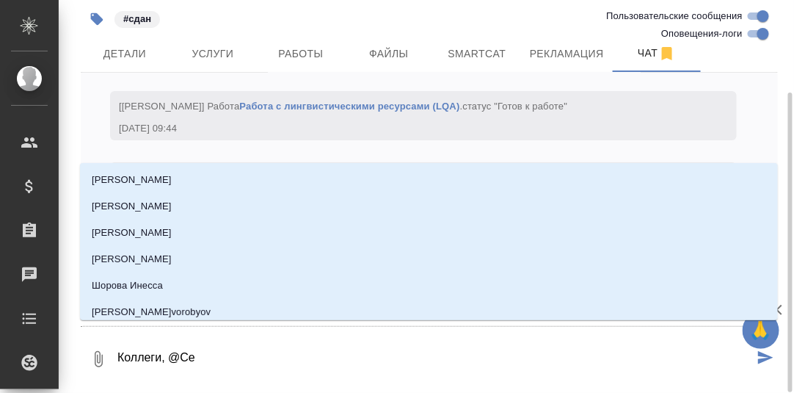
type input "Сер"
type textarea "Коллеги, @Сергее"
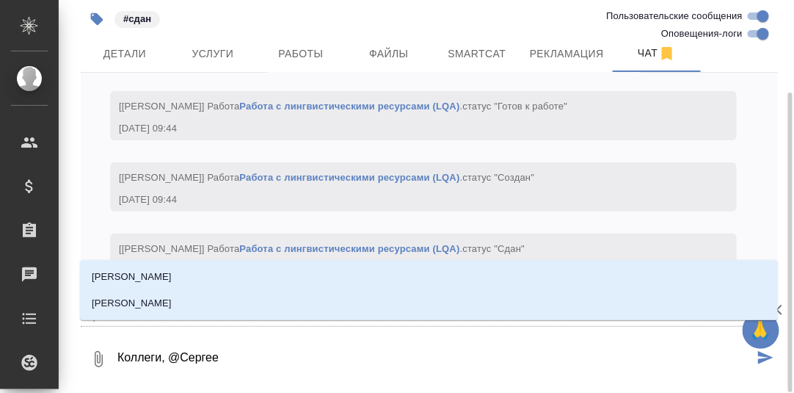
type input "Сергее"
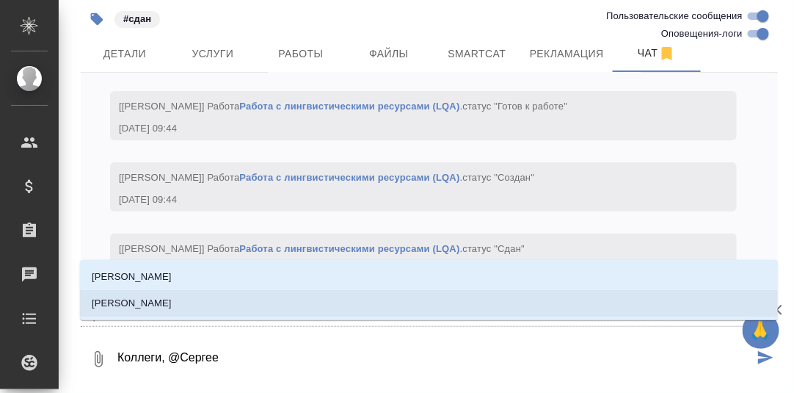
click at [159, 305] on p "[PERSON_NAME]" at bounding box center [132, 303] width 80 height 15
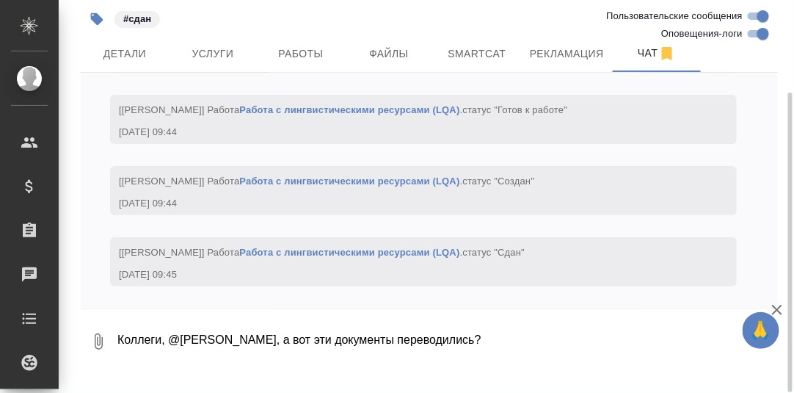
paste textarea "169_Лазебник_кит (1)"
paste textarea "99(ru)_доперевод кит"
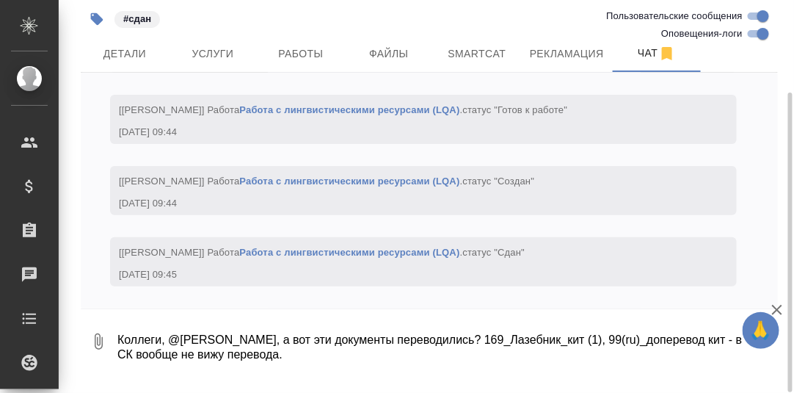
type textarea "Коллеги, @Сергеева Анастасия, а вот эти документы переводились? 169_Лазебник_ки…"
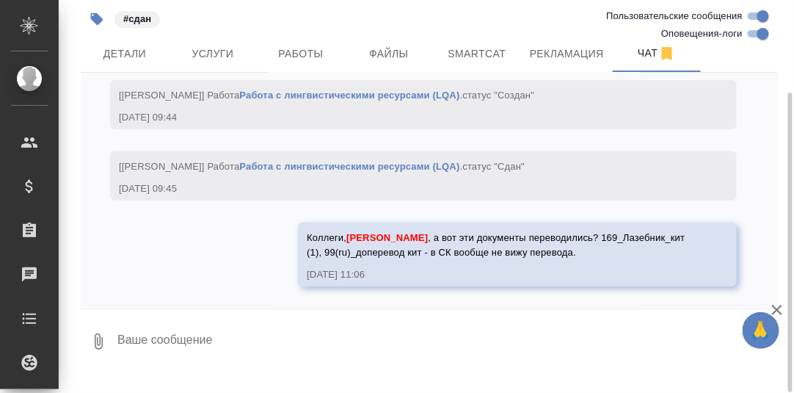
scroll to position [86628, 0]
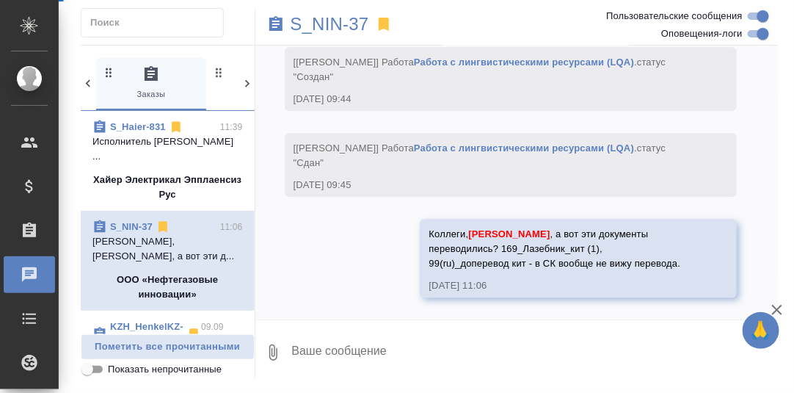
scroll to position [104903, 0]
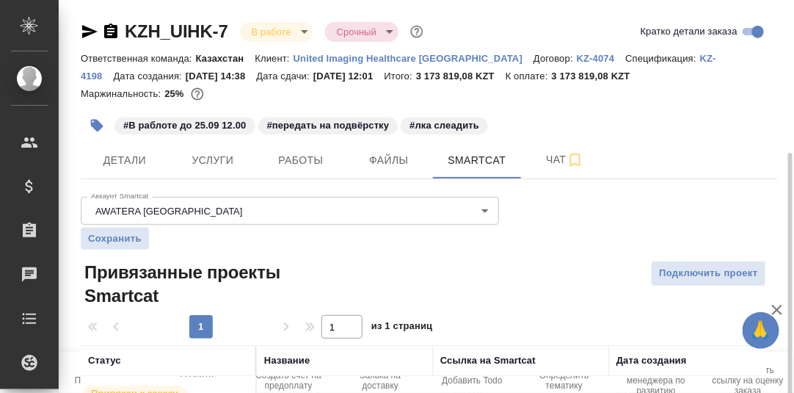
scroll to position [84, 0]
